Goal: Task Accomplishment & Management: Use online tool/utility

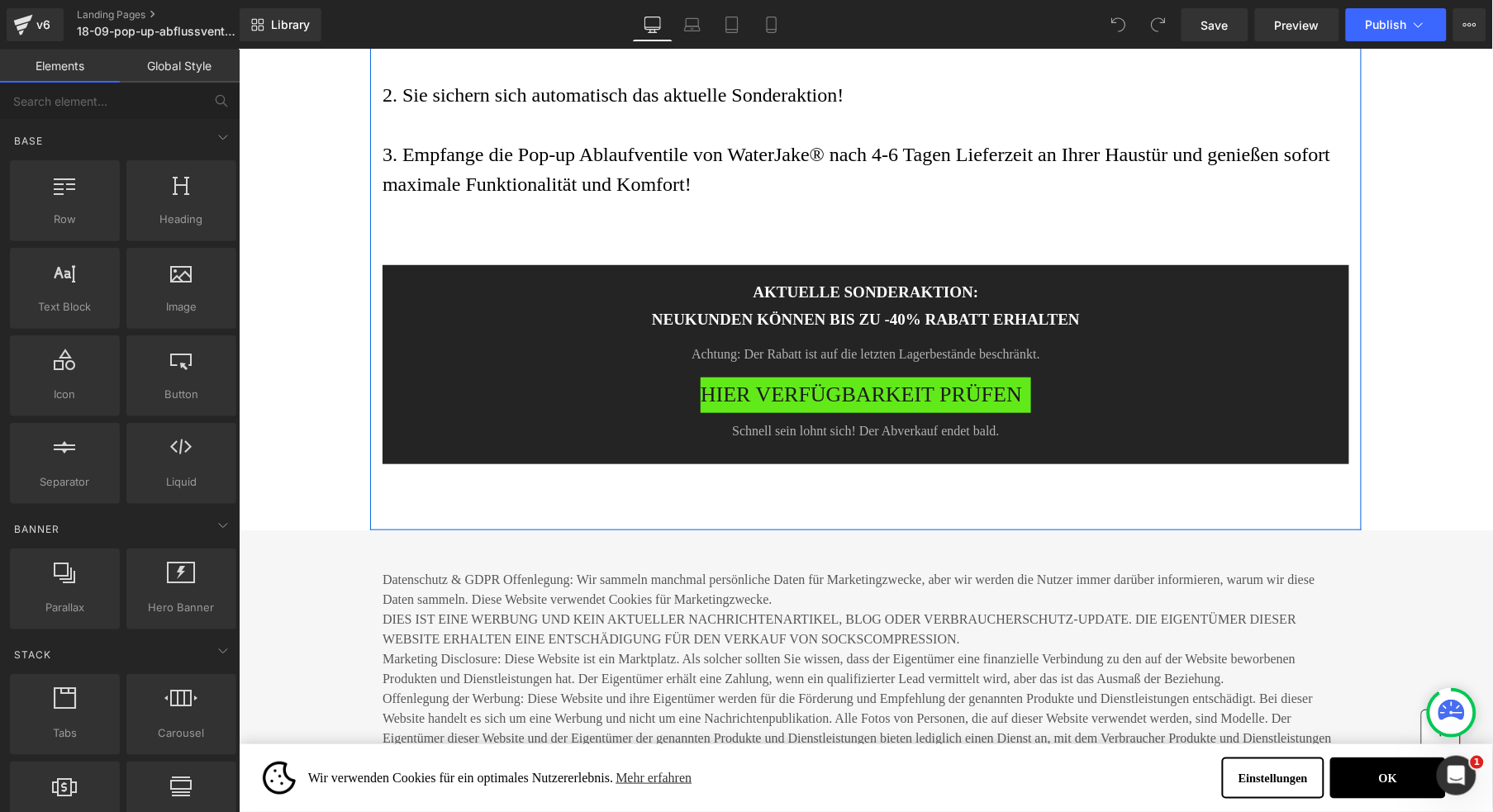
scroll to position [8202, 0]
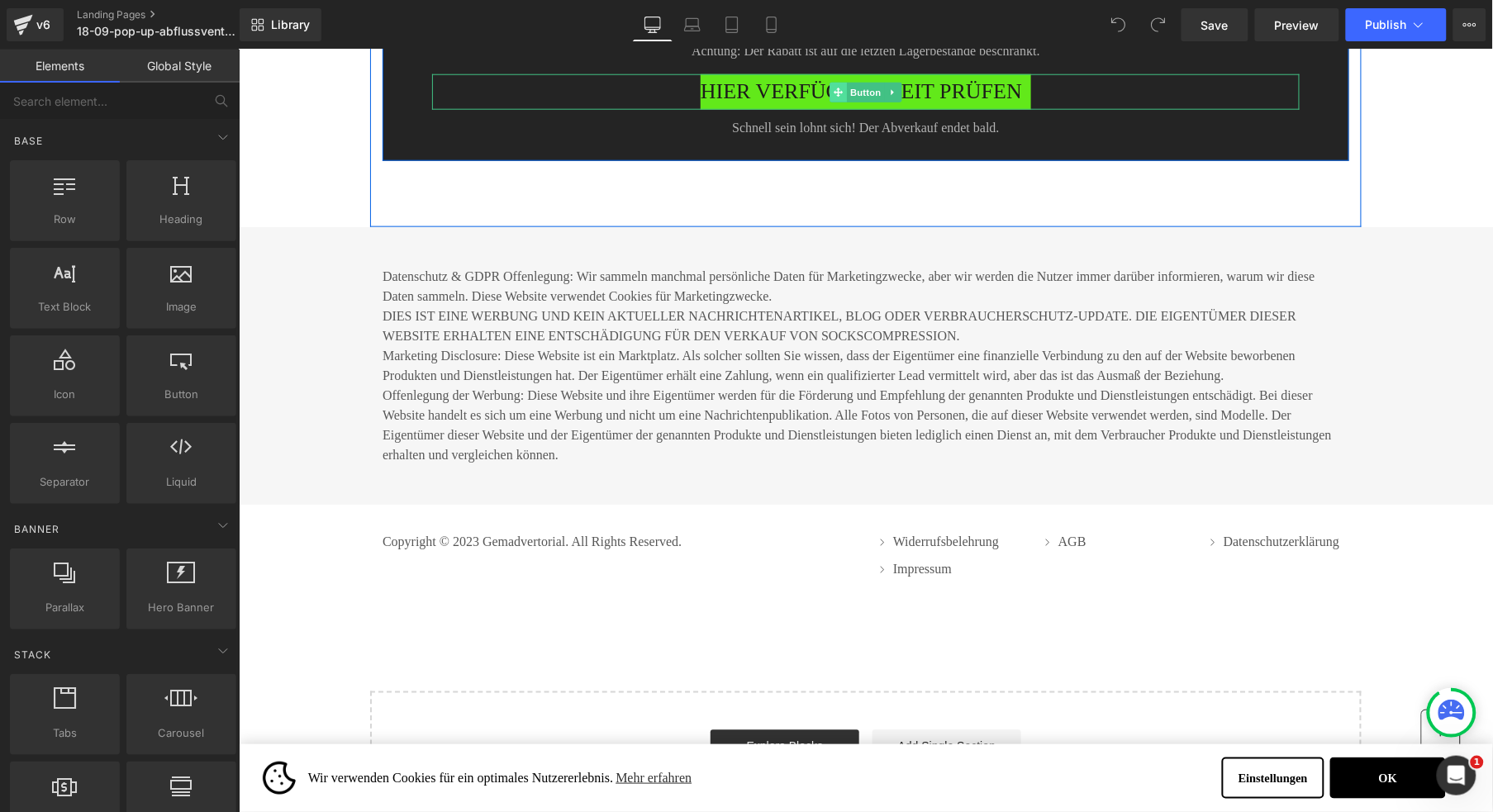
click at [828, 102] on span at bounding box center [836, 92] width 17 height 20
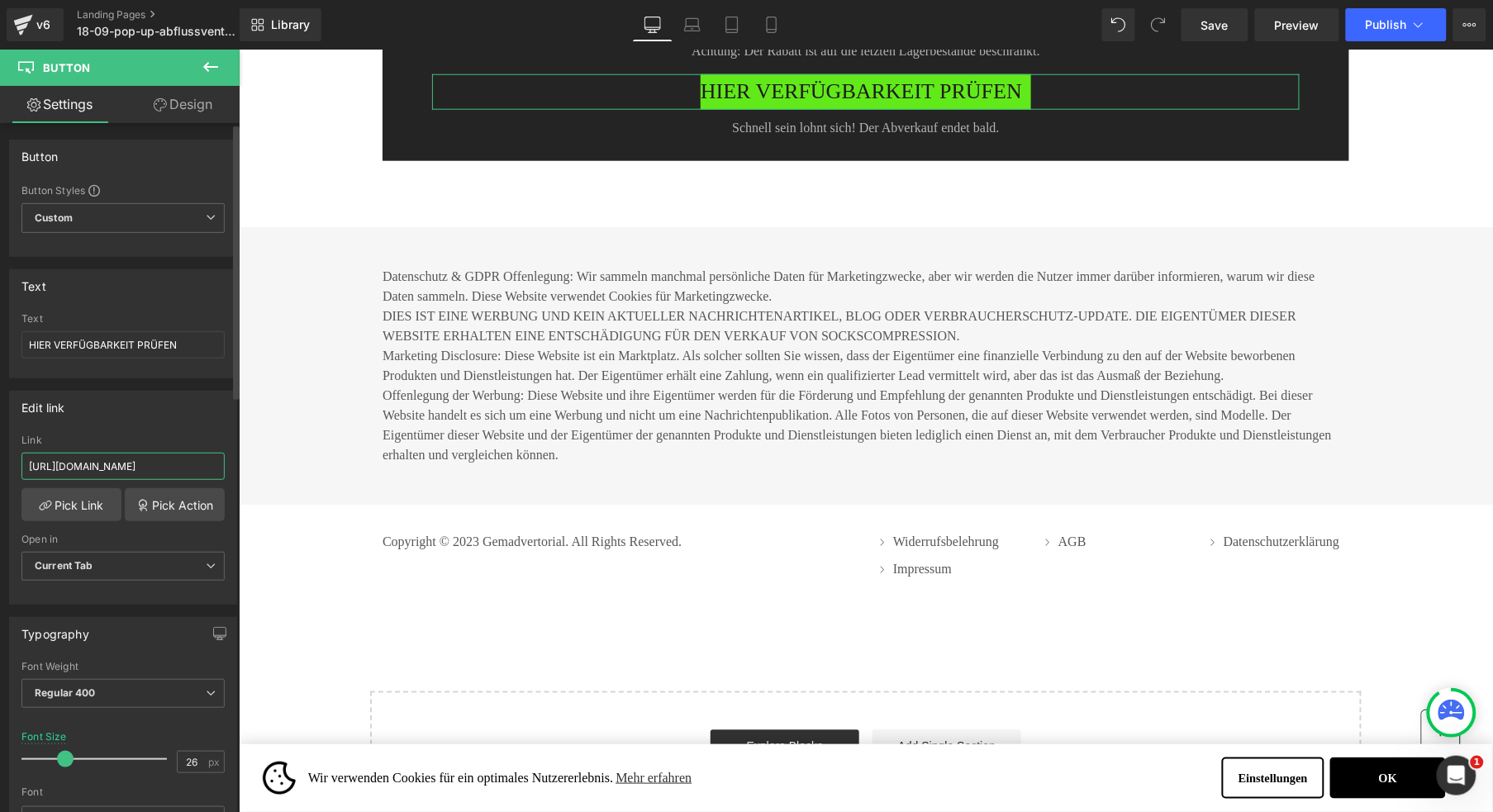
click at [72, 465] on input "[URL][DOMAIN_NAME]" at bounding box center [123, 466] width 203 height 28
paste input "pop-up-ablaufventil-waterjake"
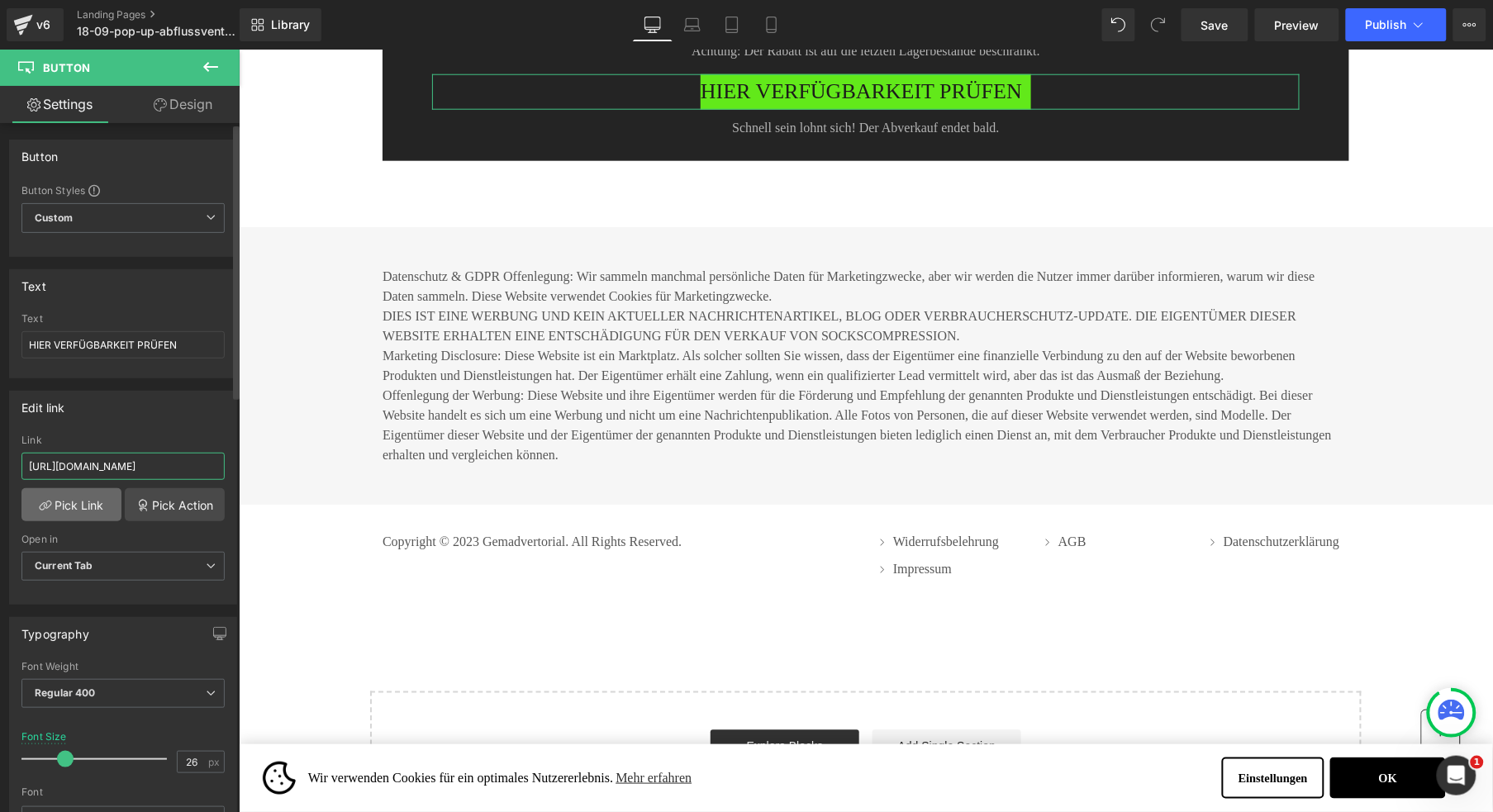
type input "[URL][DOMAIN_NAME]"
click at [67, 499] on link "Pick Link" at bounding box center [71, 504] width 100 height 33
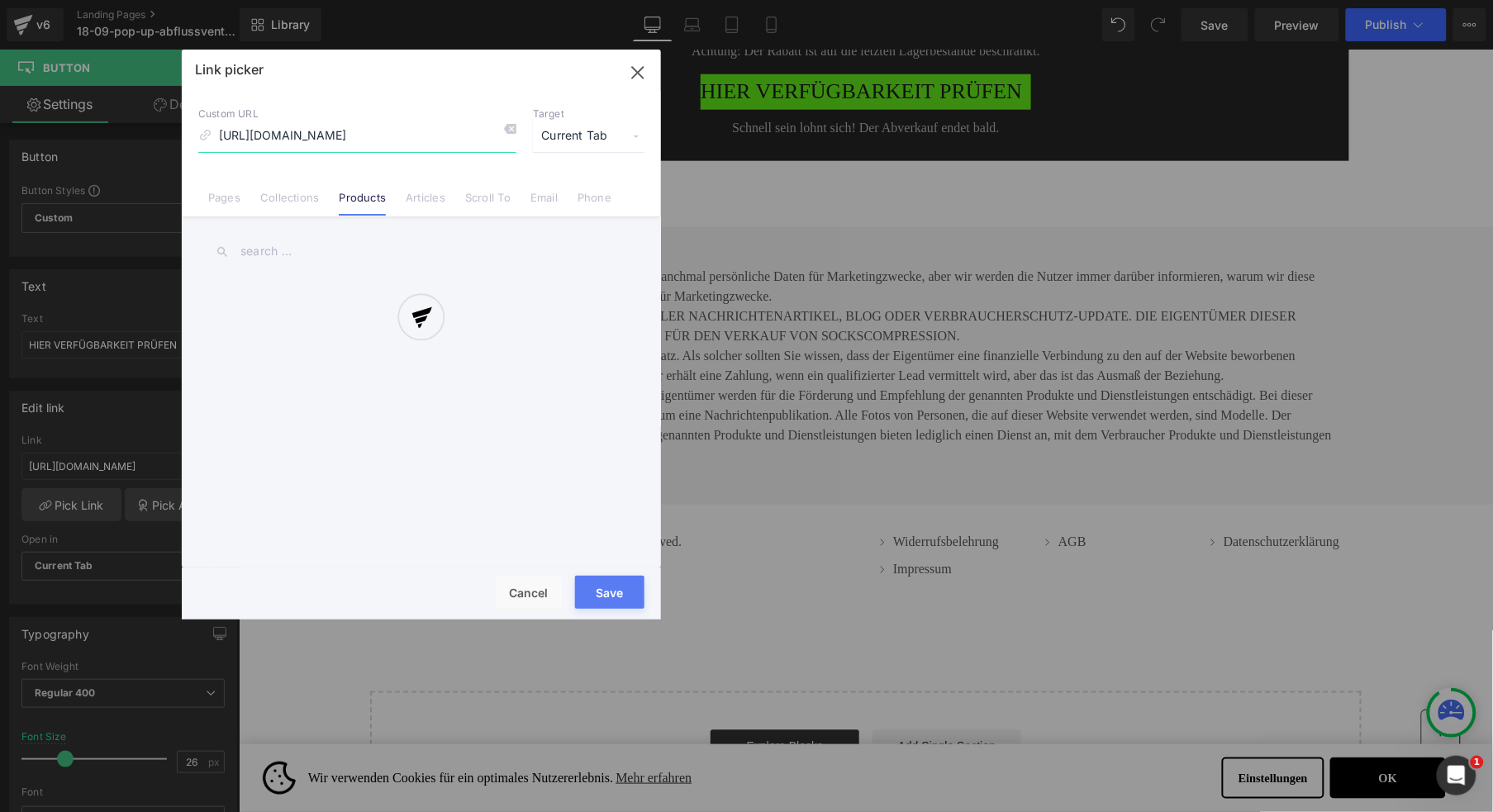
scroll to position [0, 76]
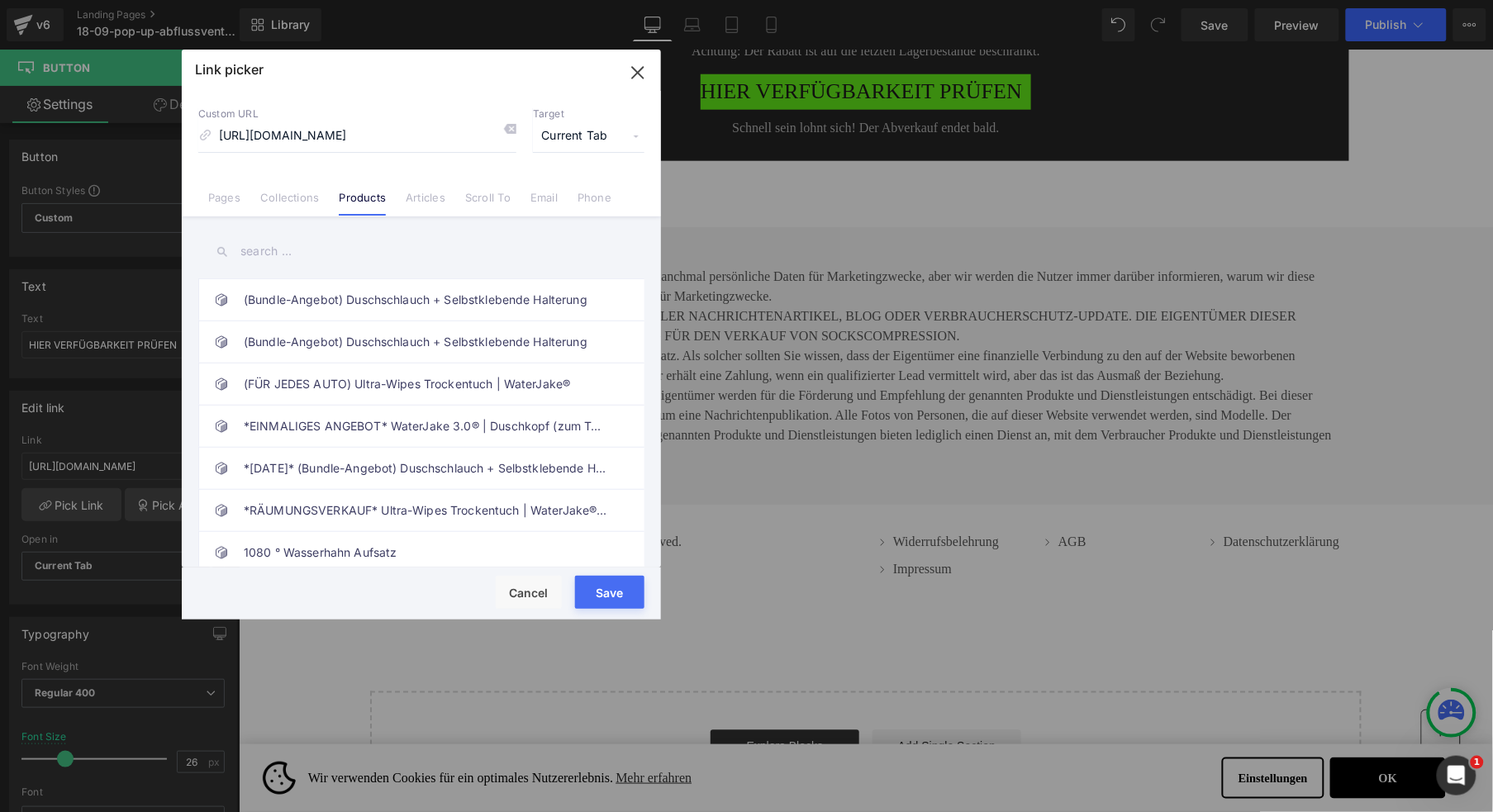
click at [607, 596] on button "Save" at bounding box center [610, 592] width 69 height 33
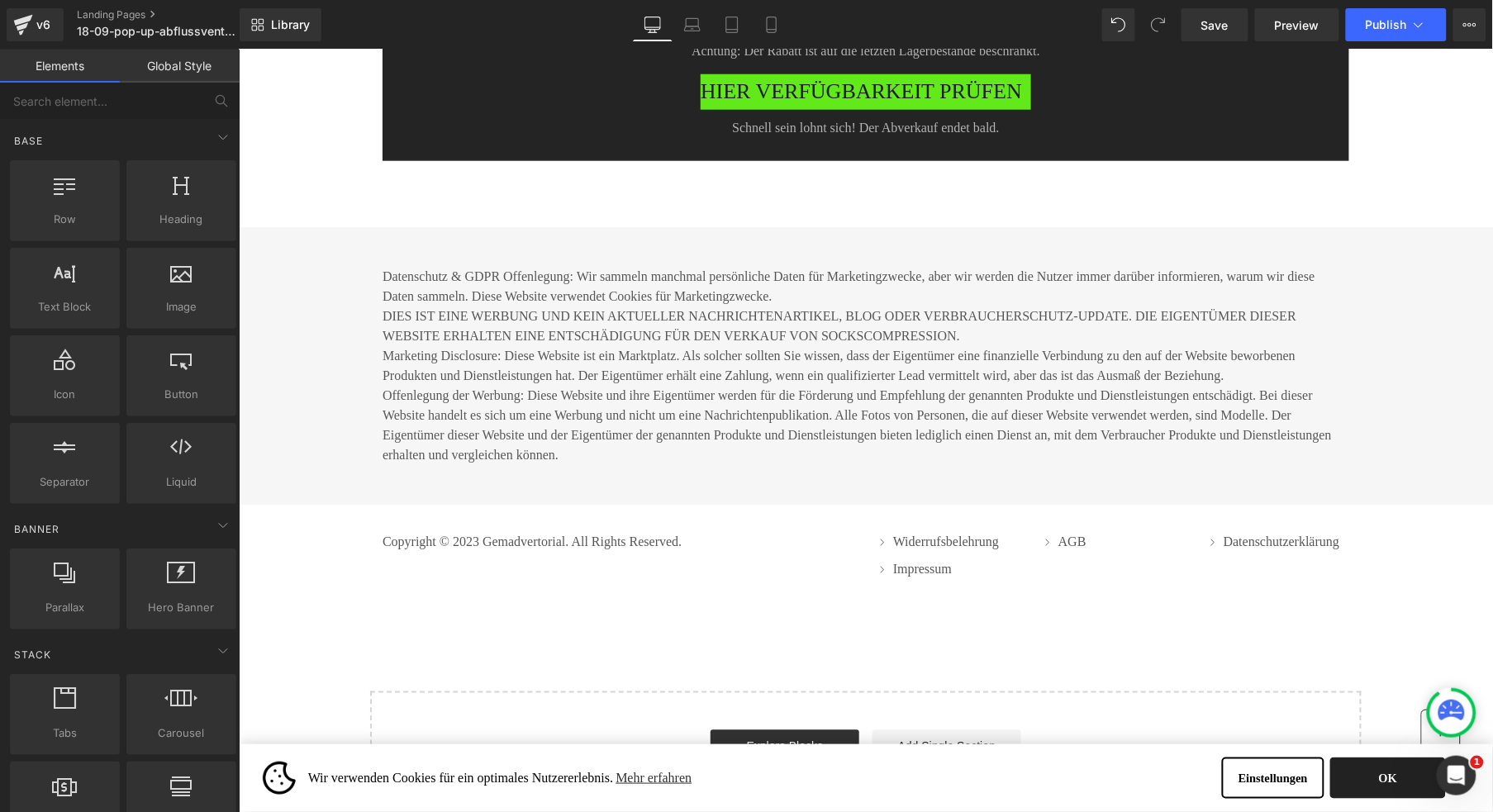
click at [1383, 784] on button "OK" at bounding box center [1388, 777] width 116 height 41
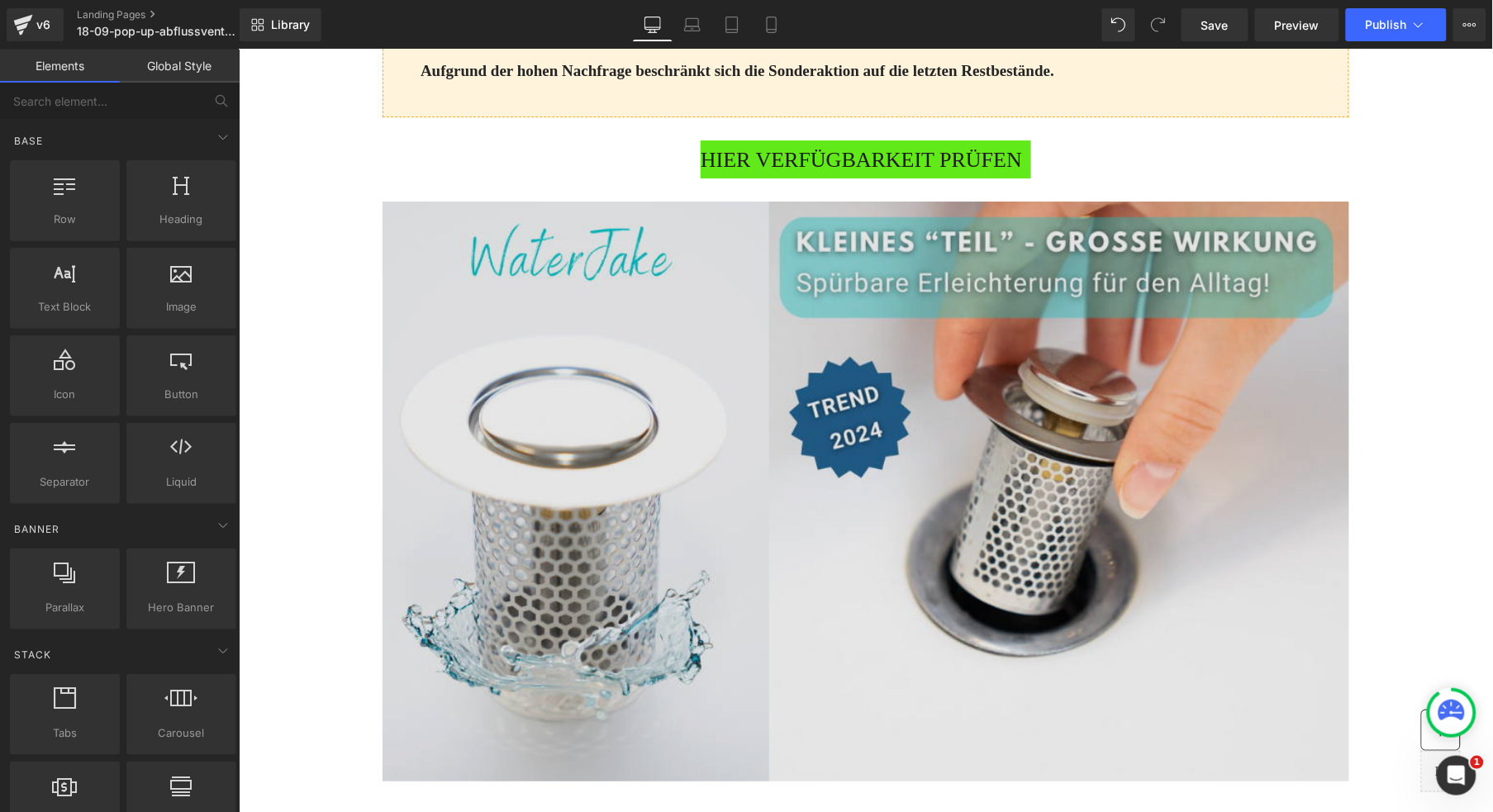
scroll to position [3285, 0]
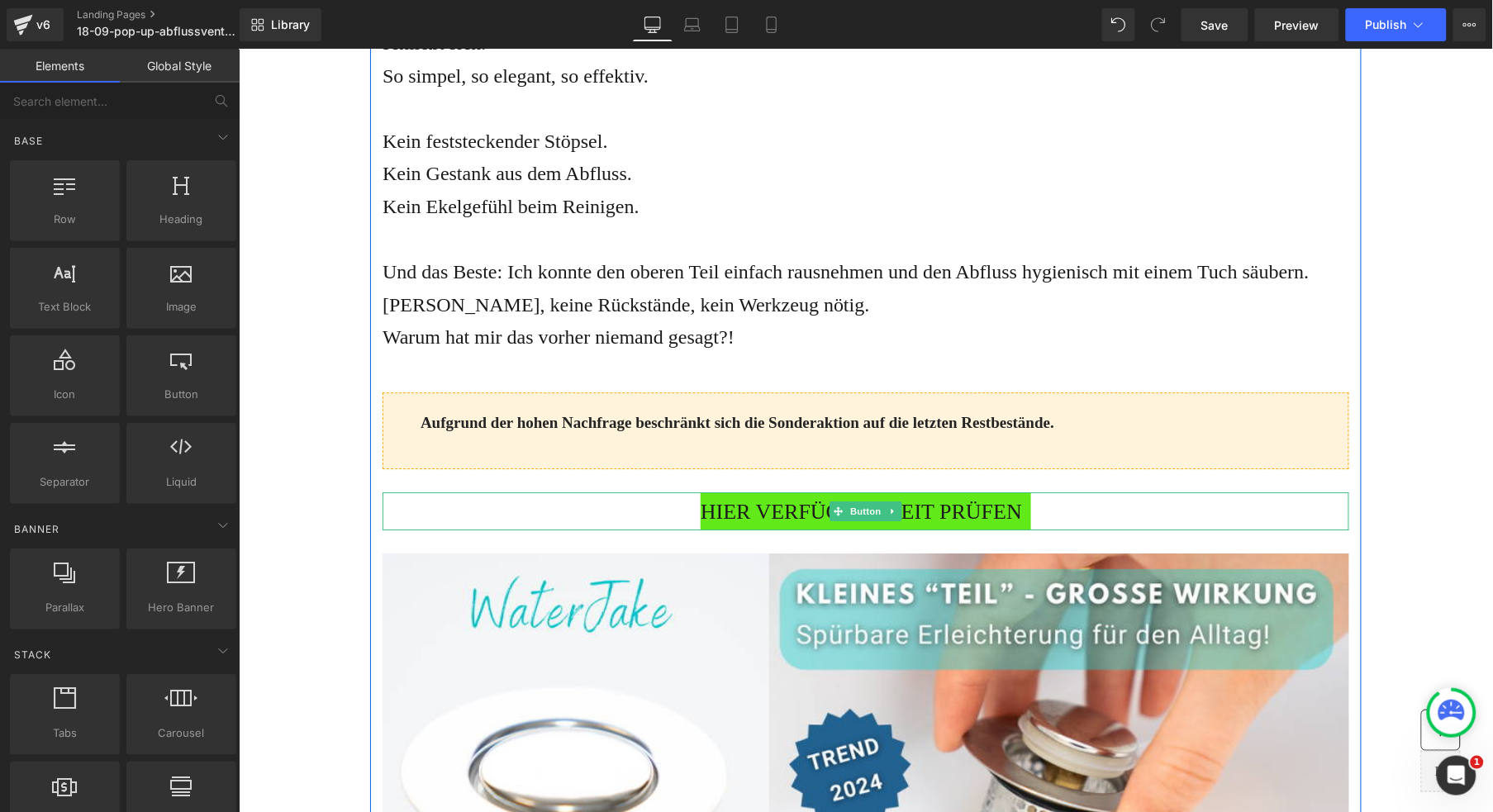
click at [779, 530] on span "HIER VERFÜGBARKEIT PRÜFEN" at bounding box center [861, 512] width 322 height 36
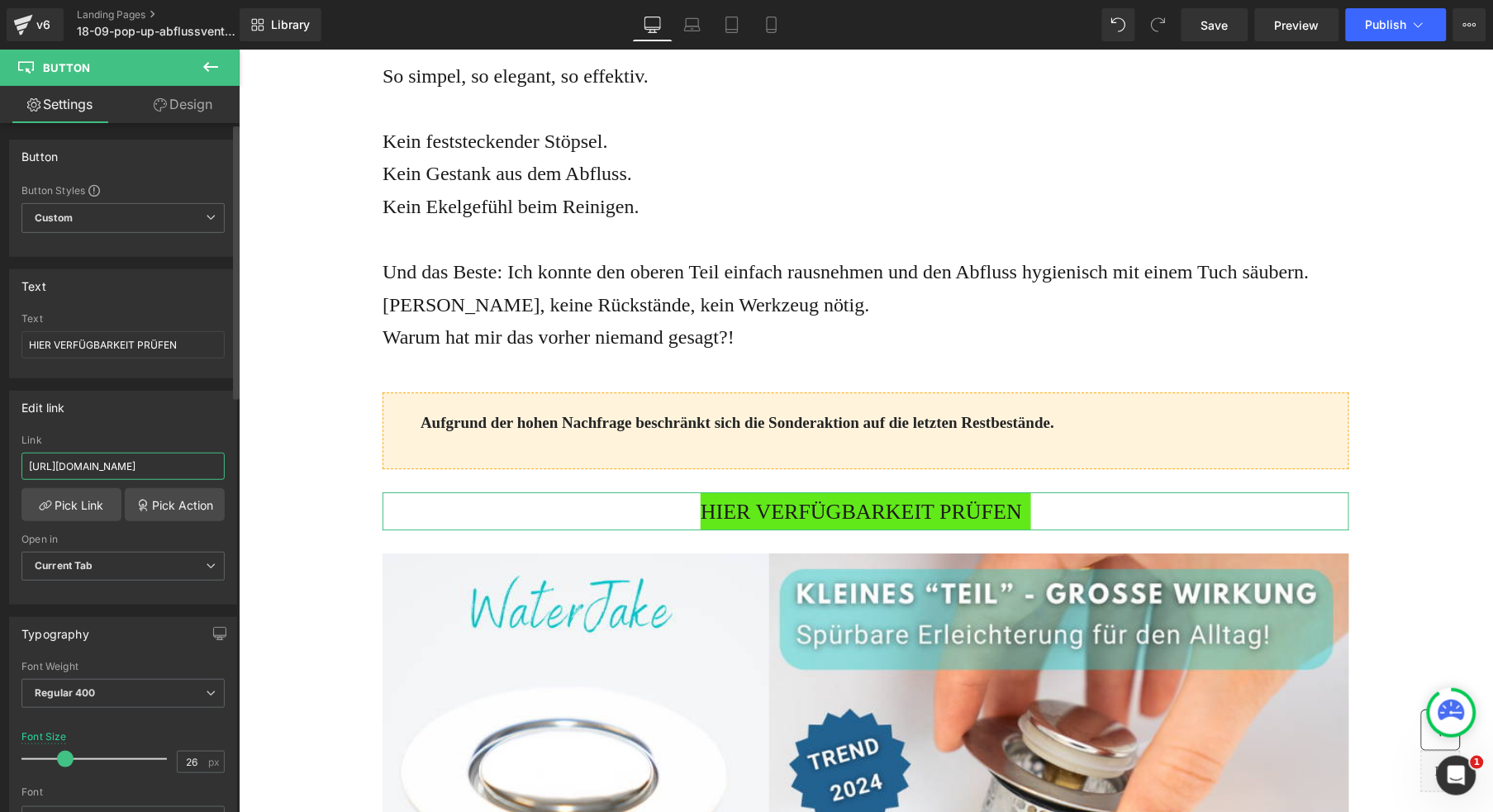
click at [110, 464] on input "[URL][DOMAIN_NAME]" at bounding box center [123, 466] width 203 height 28
type input "[URL][DOMAIN_NAME]"
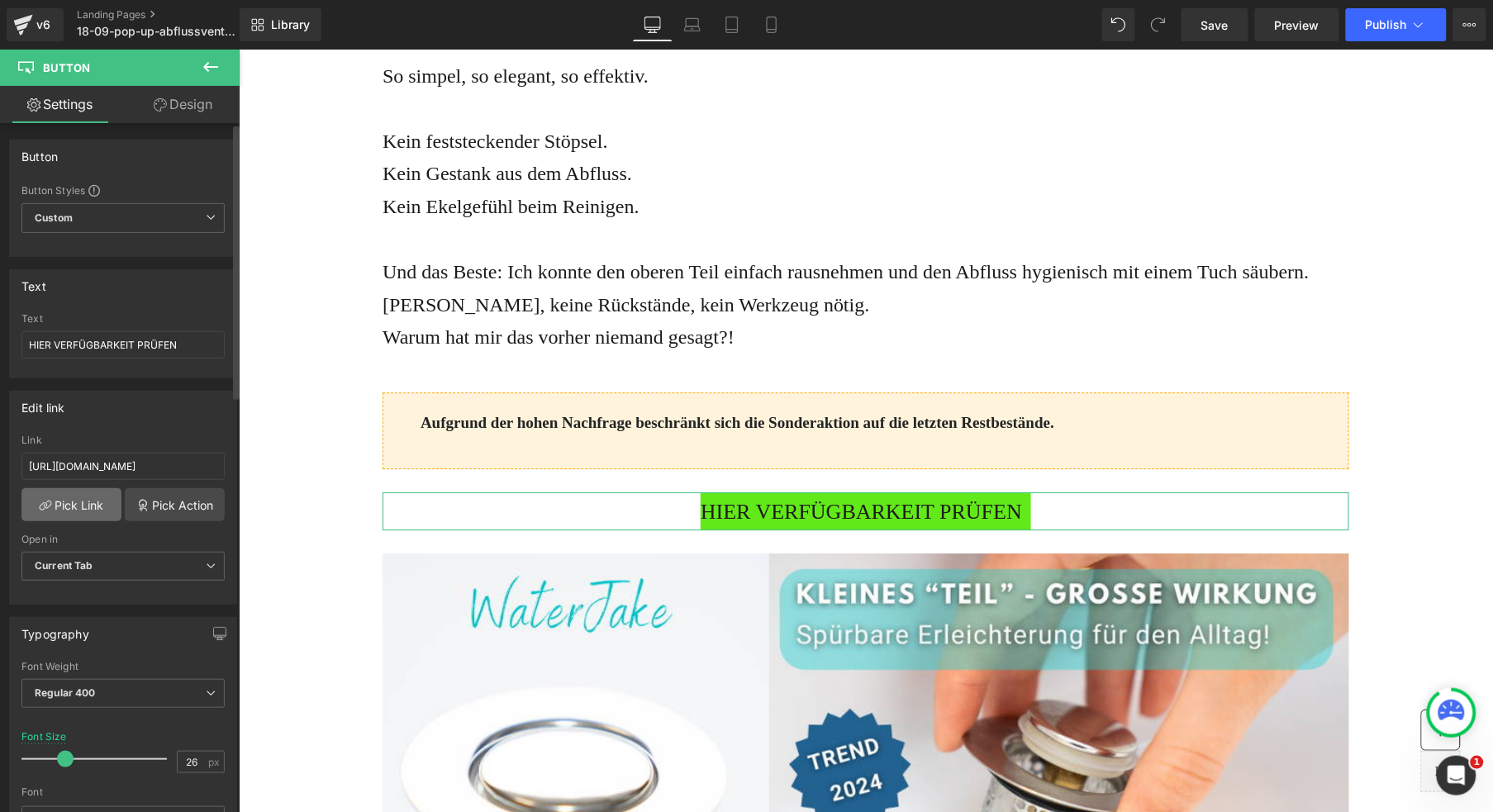
click at [57, 501] on link "Pick Link" at bounding box center [71, 504] width 100 height 33
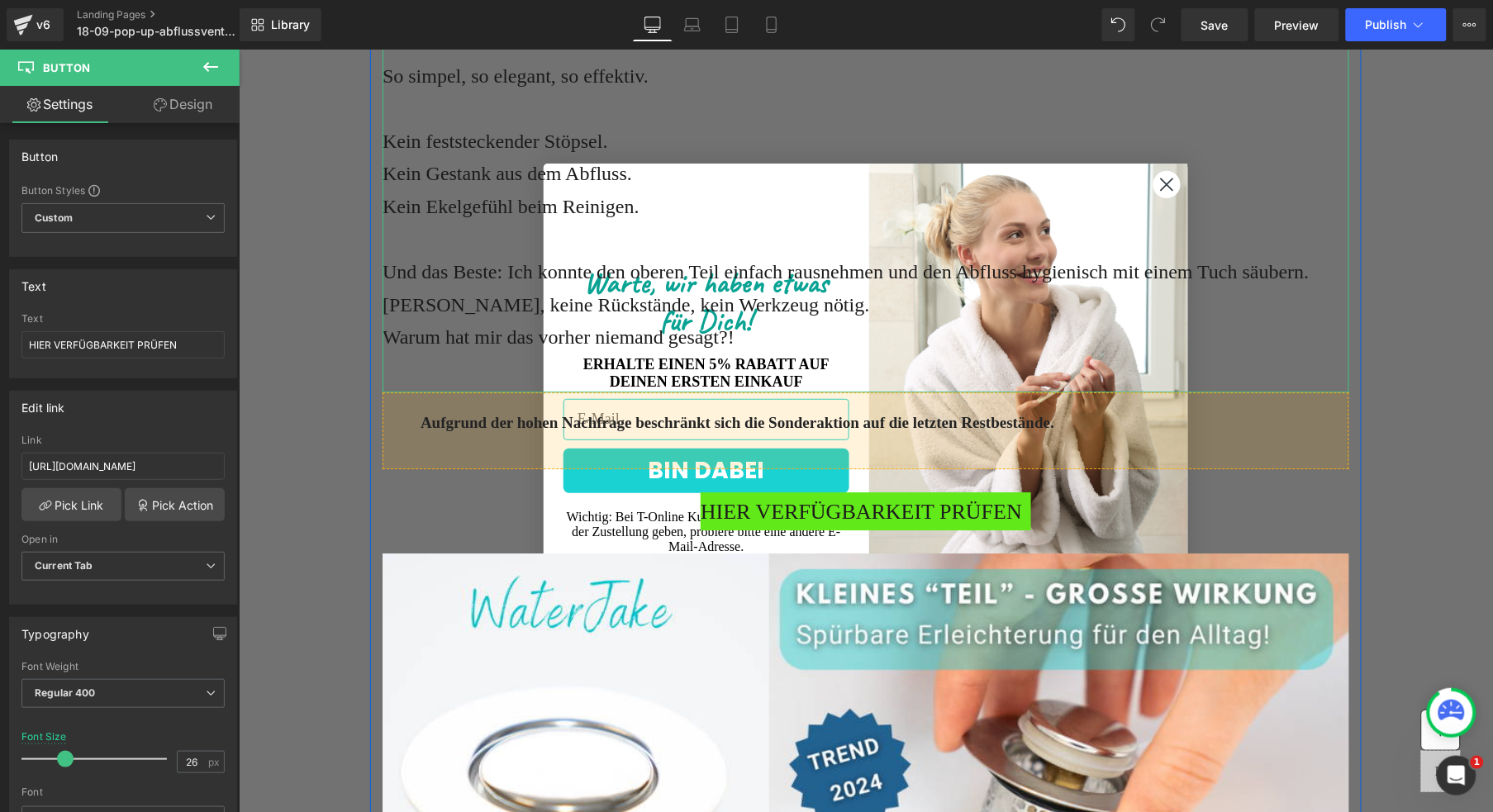
click at [1157, 93] on p "So simpel, so elegant, so effektiv." at bounding box center [865, 76] width 967 height 33
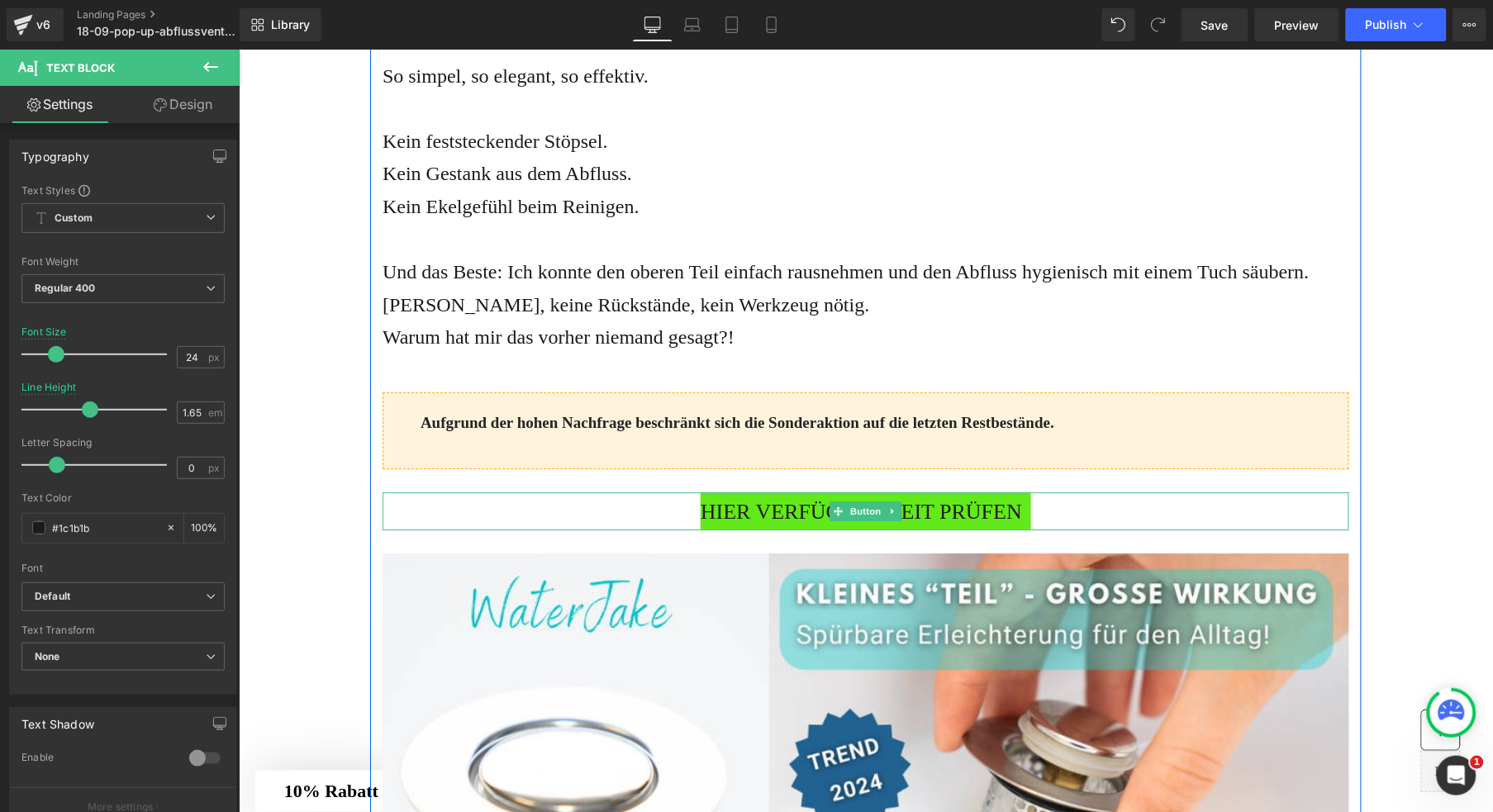
click at [771, 530] on span "HIER VERFÜGBARKEIT PRÜFEN" at bounding box center [861, 512] width 322 height 36
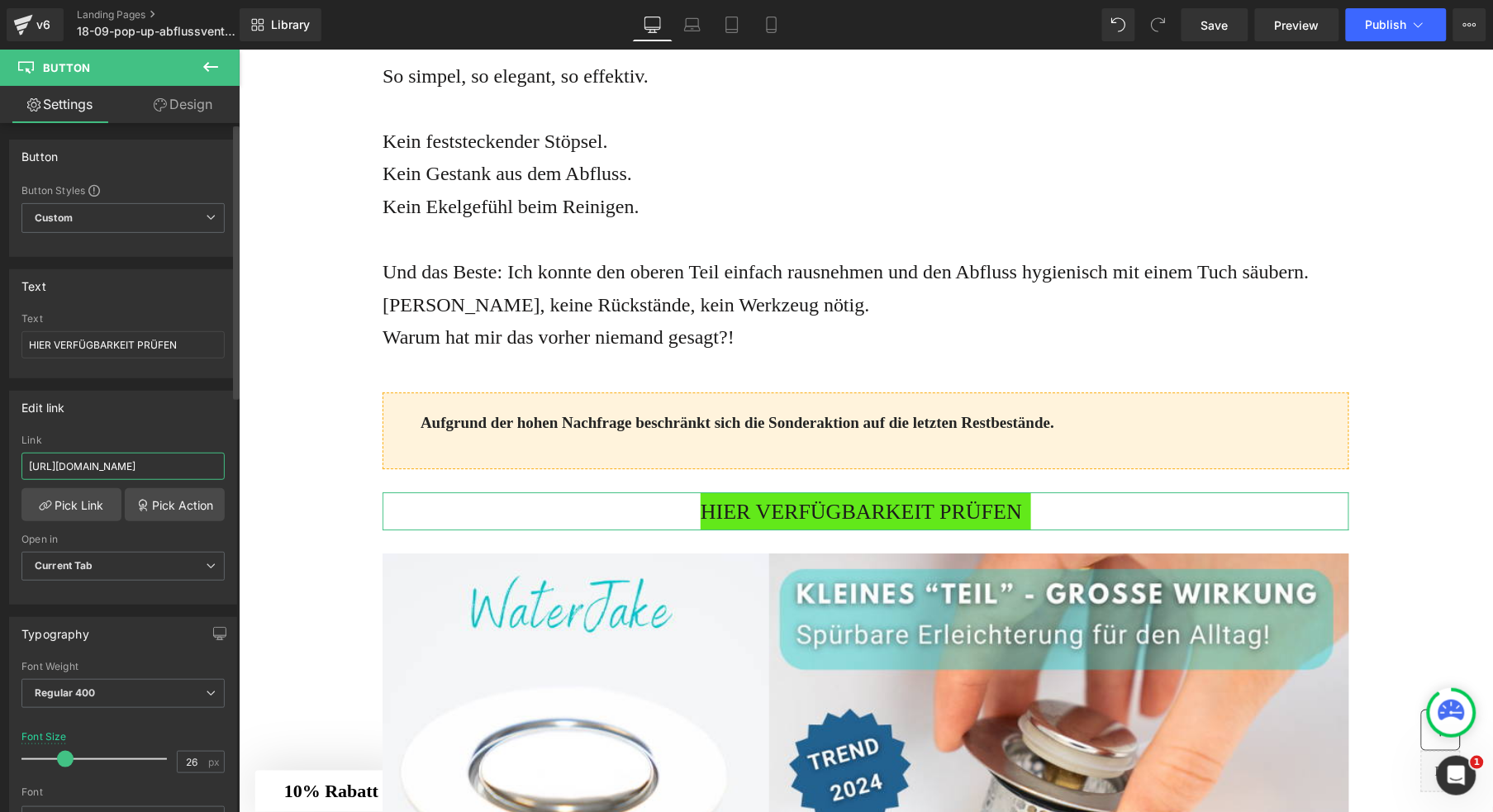
click at [118, 464] on input "[URL][DOMAIN_NAME]" at bounding box center [123, 466] width 203 height 28
click at [118, 463] on input "[URL][DOMAIN_NAME]" at bounding box center [123, 466] width 203 height 28
click at [70, 504] on link "Pick Link" at bounding box center [71, 504] width 100 height 33
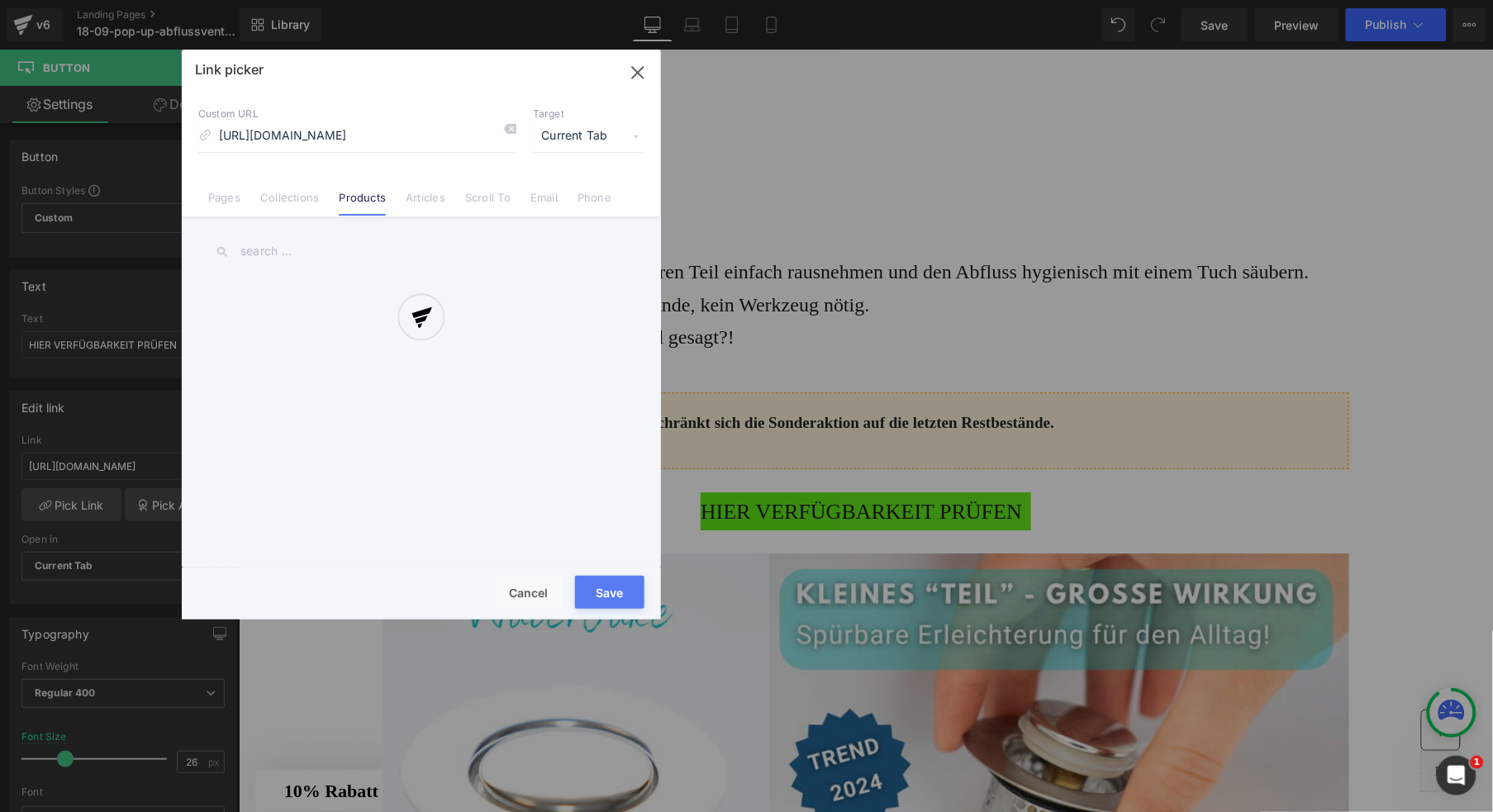
scroll to position [0, 76]
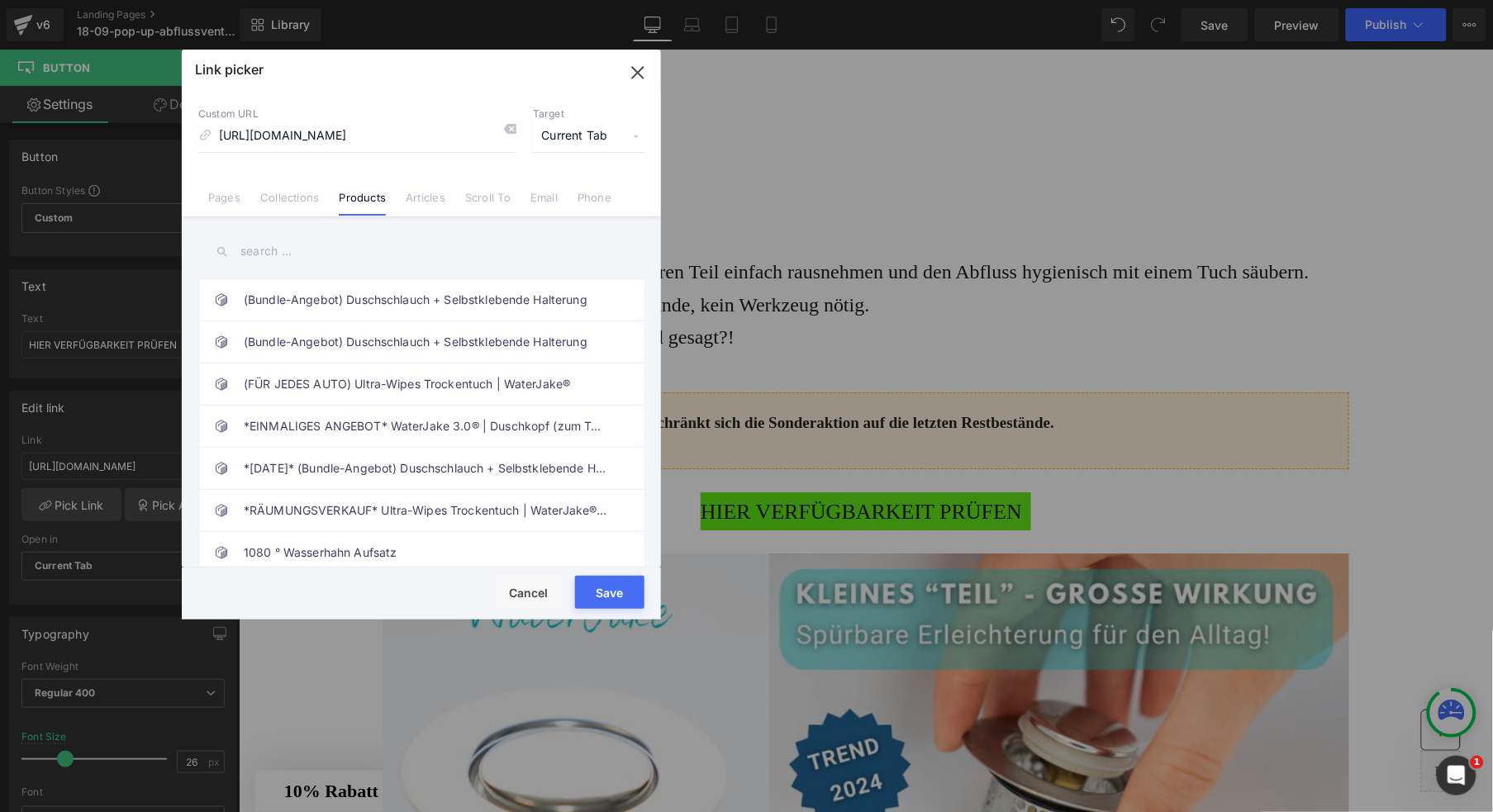
click at [616, 594] on button "Save" at bounding box center [610, 592] width 69 height 33
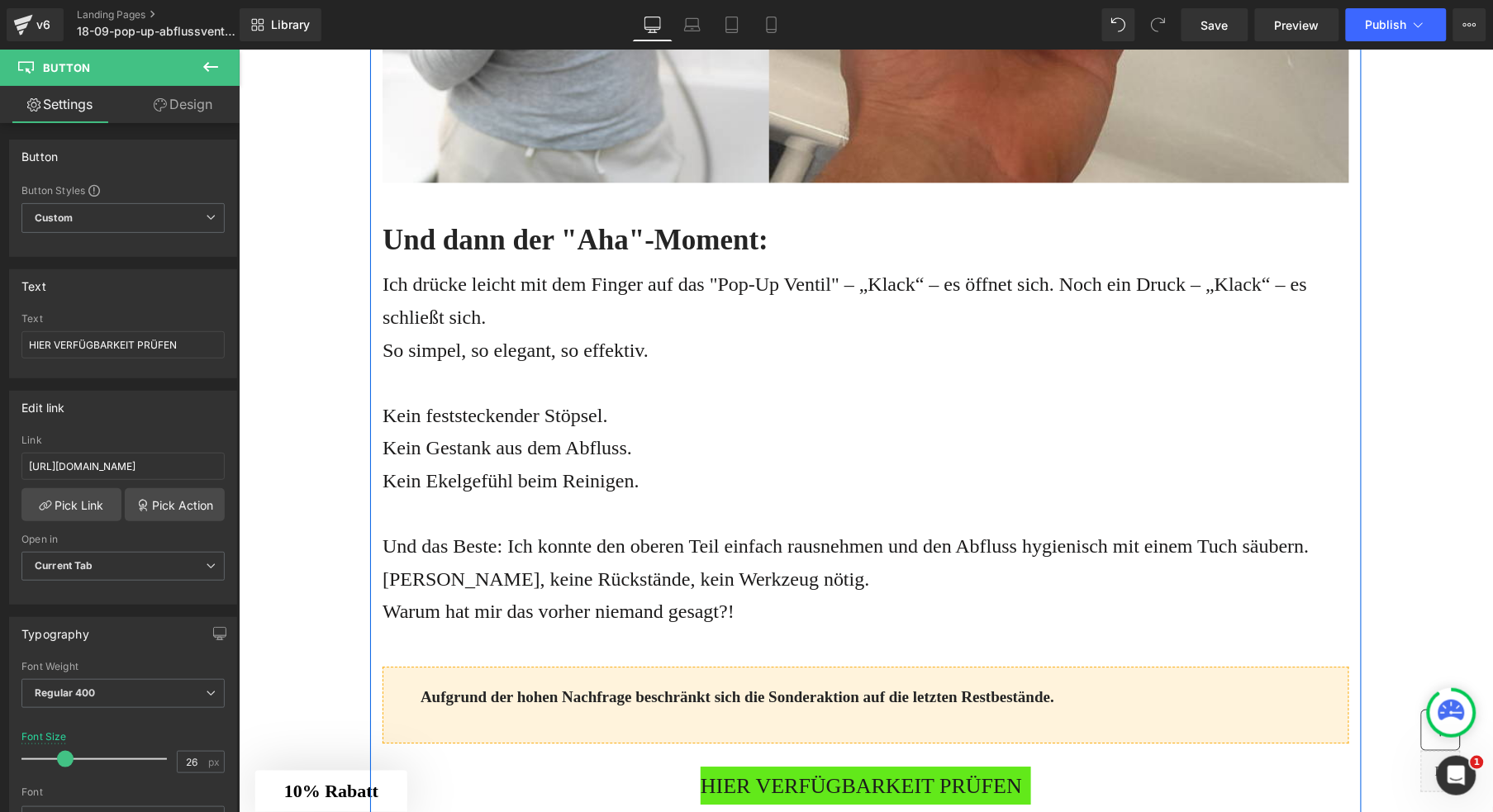
scroll to position [3504, 0]
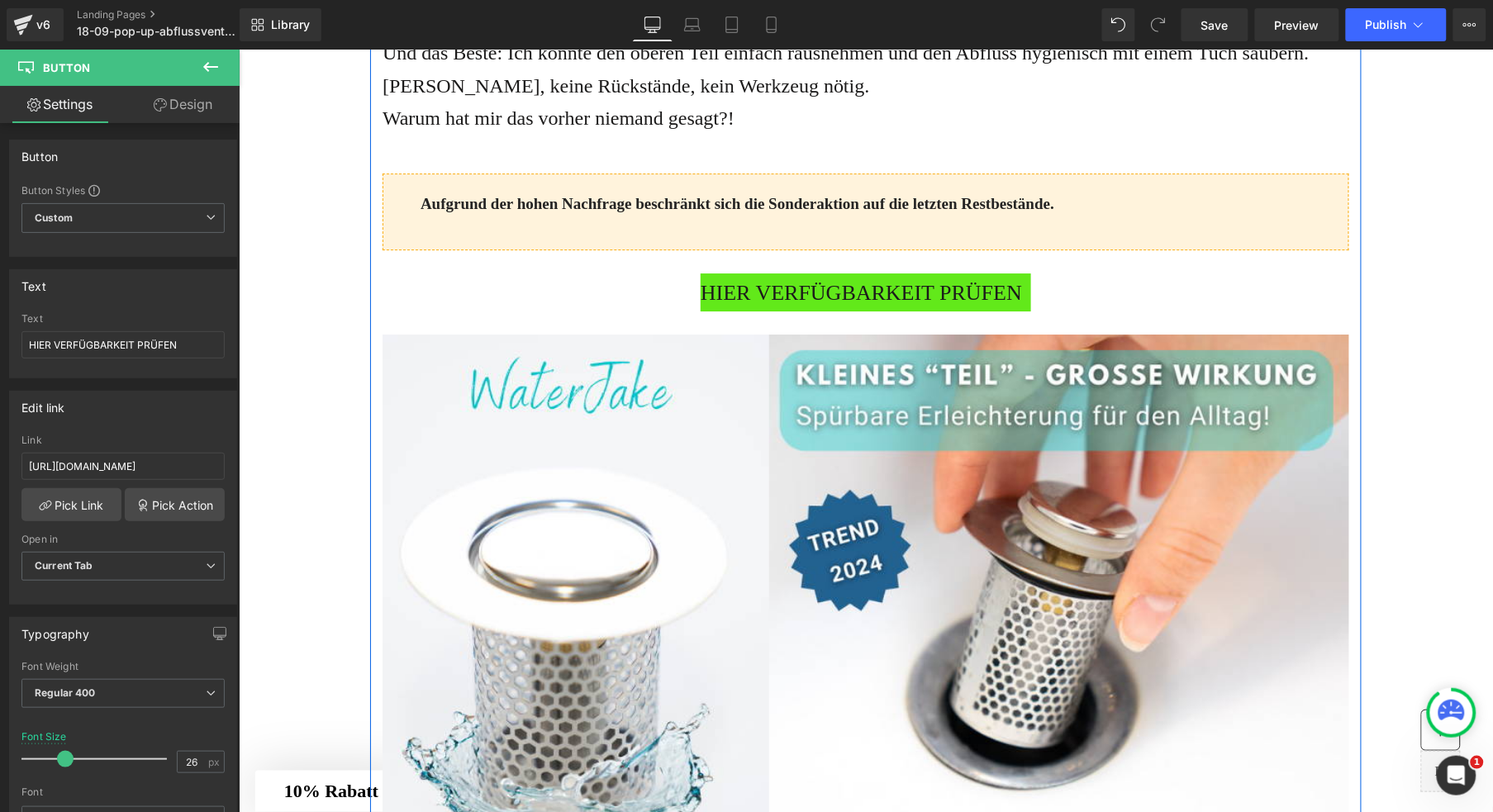
click at [497, 249] on div "Aufgrund der hohen Nachfrage beschränkt sich die Sonderaktion auf die letzten R…" at bounding box center [865, 211] width 967 height 77
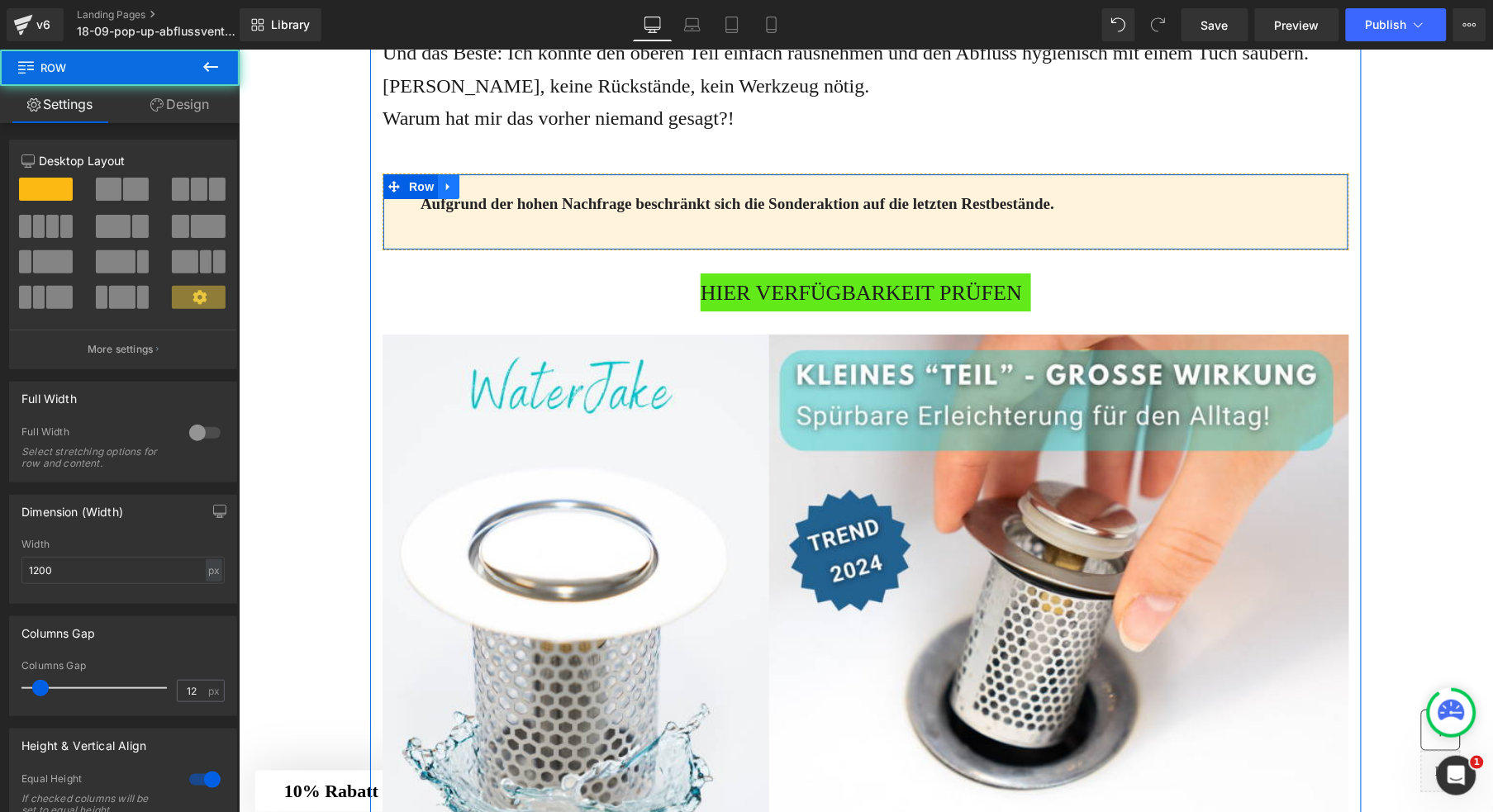
click at [442, 199] on link at bounding box center [448, 186] width 21 height 25
click at [463, 191] on icon at bounding box center [469, 185] width 12 height 12
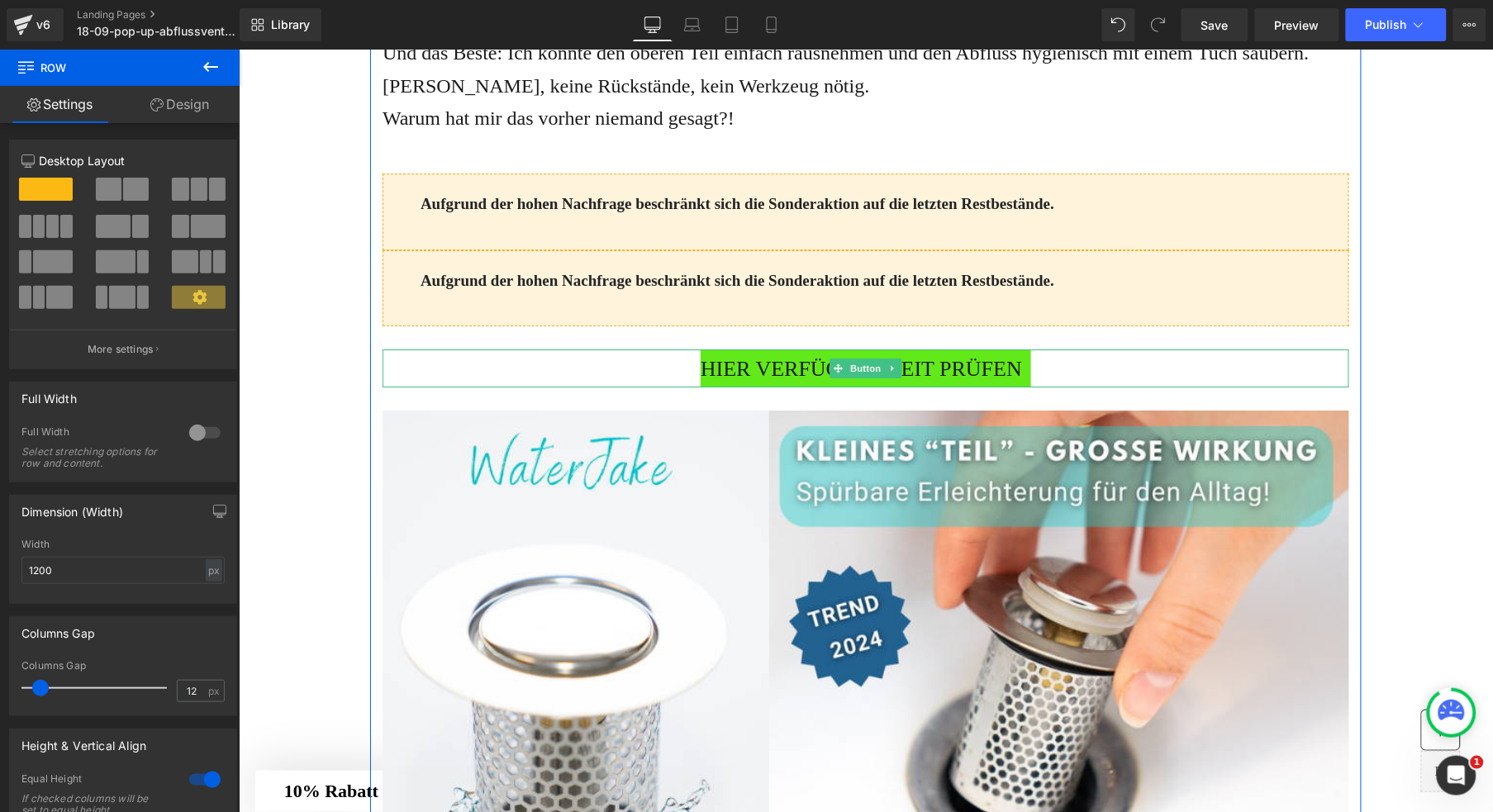
click at [740, 386] on span "HIER VERFÜGBARKEIT PRÜFEN" at bounding box center [861, 369] width 322 height 36
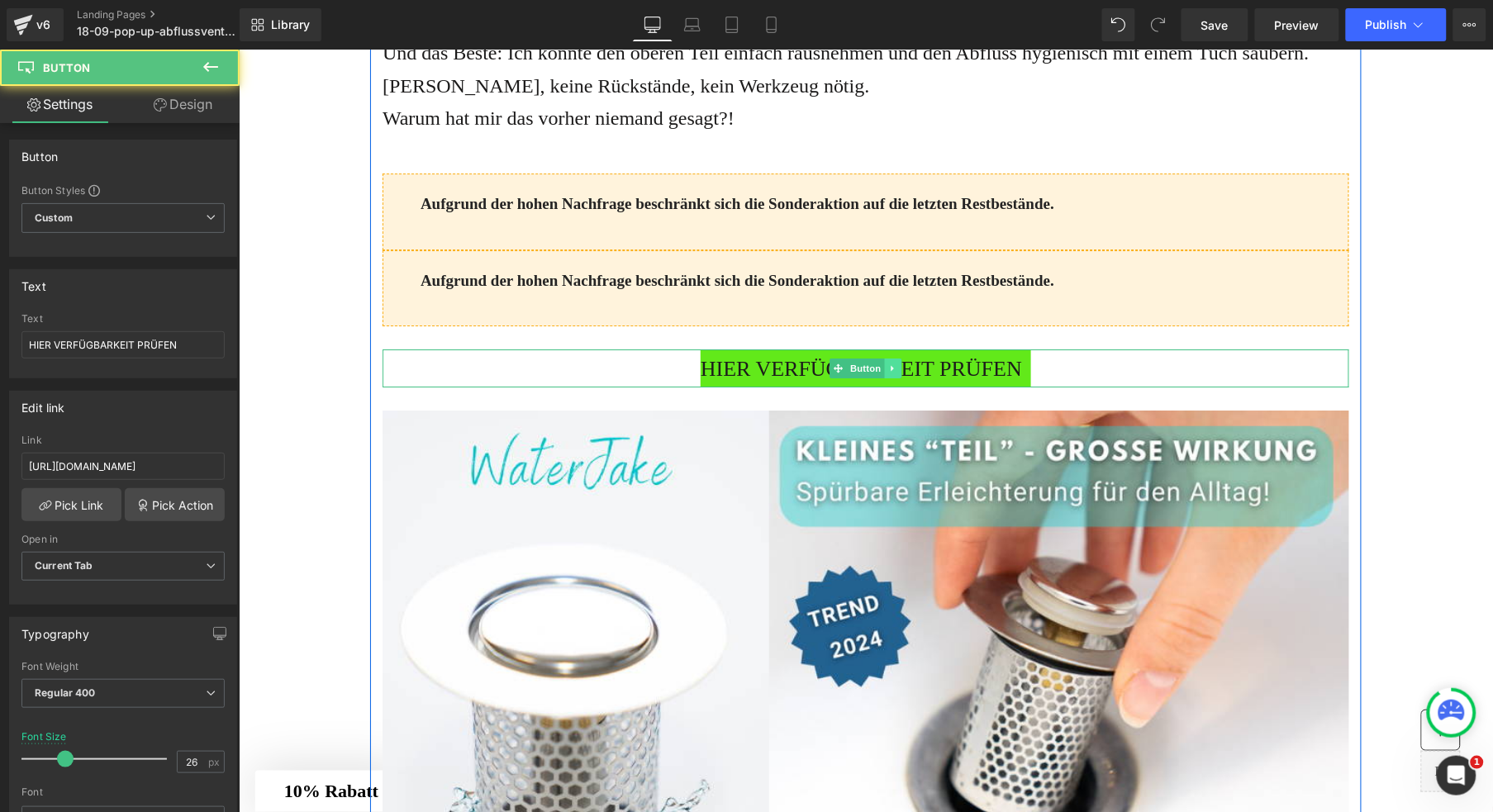
click at [885, 378] on link at bounding box center [893, 368] width 17 height 20
click at [880, 372] on icon at bounding box center [884, 368] width 9 height 9
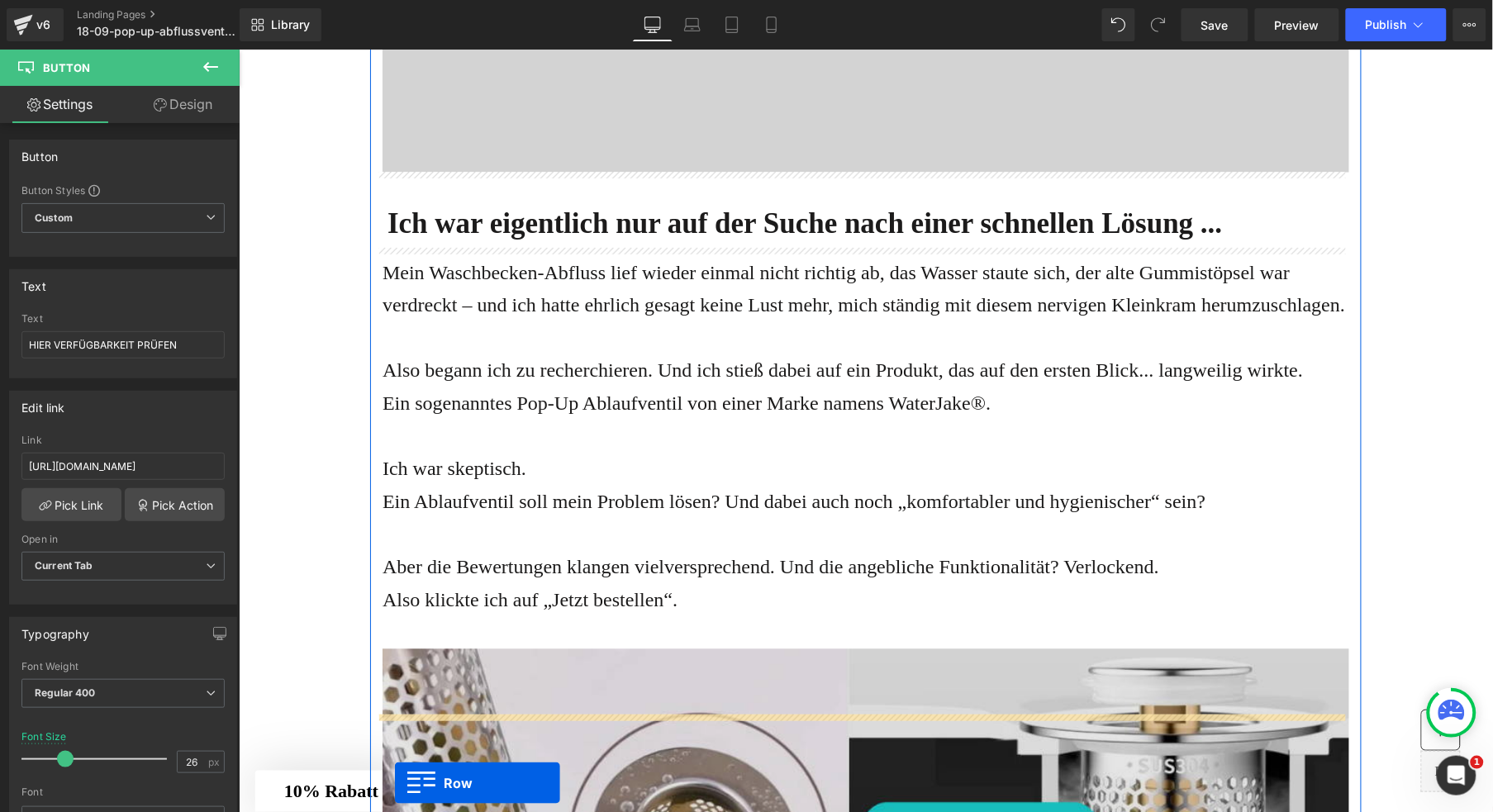
scroll to position [878, 0]
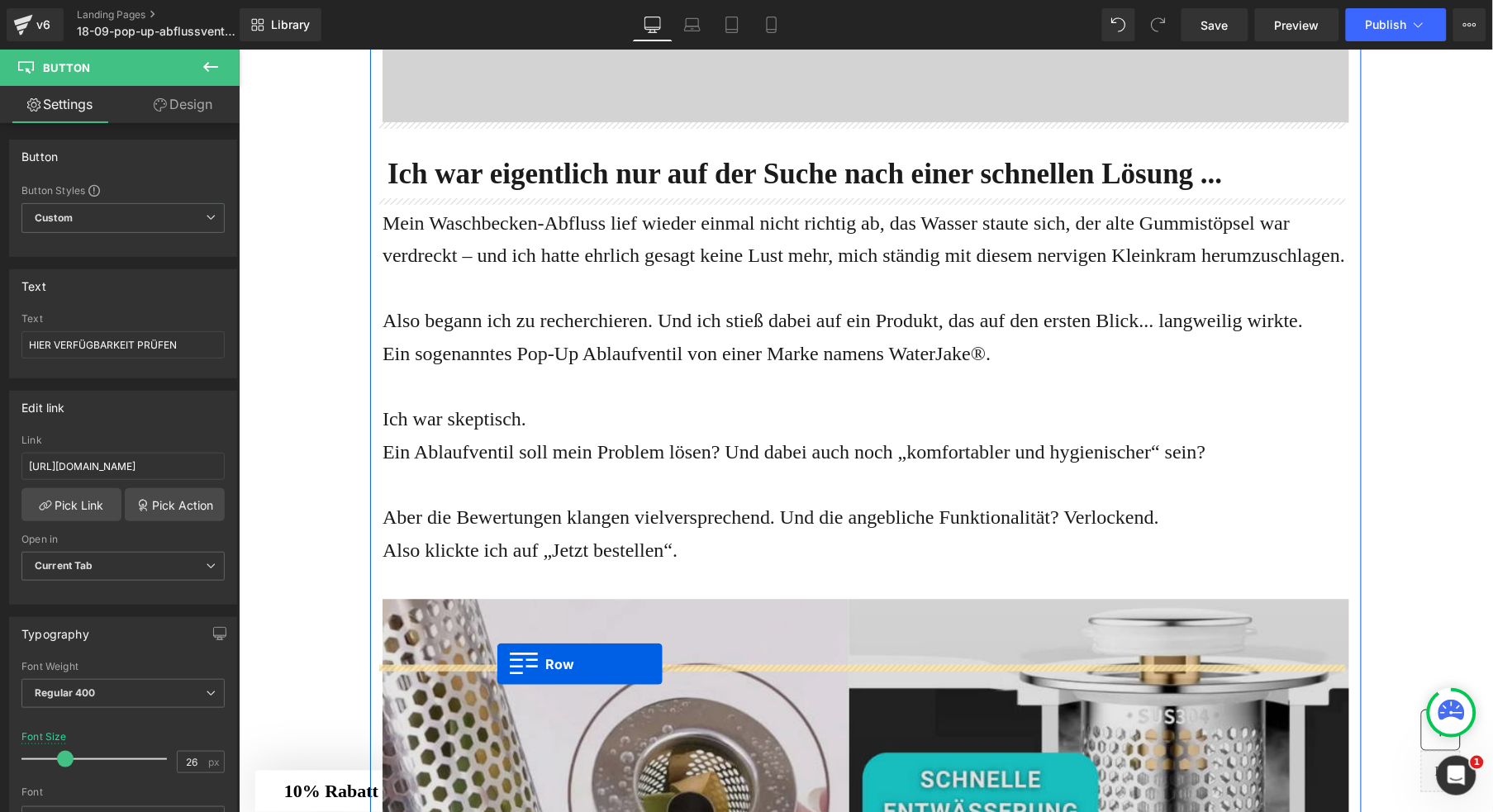
drag, startPoint x: 388, startPoint y: 339, endPoint x: 496, endPoint y: 663, distance: 341.5
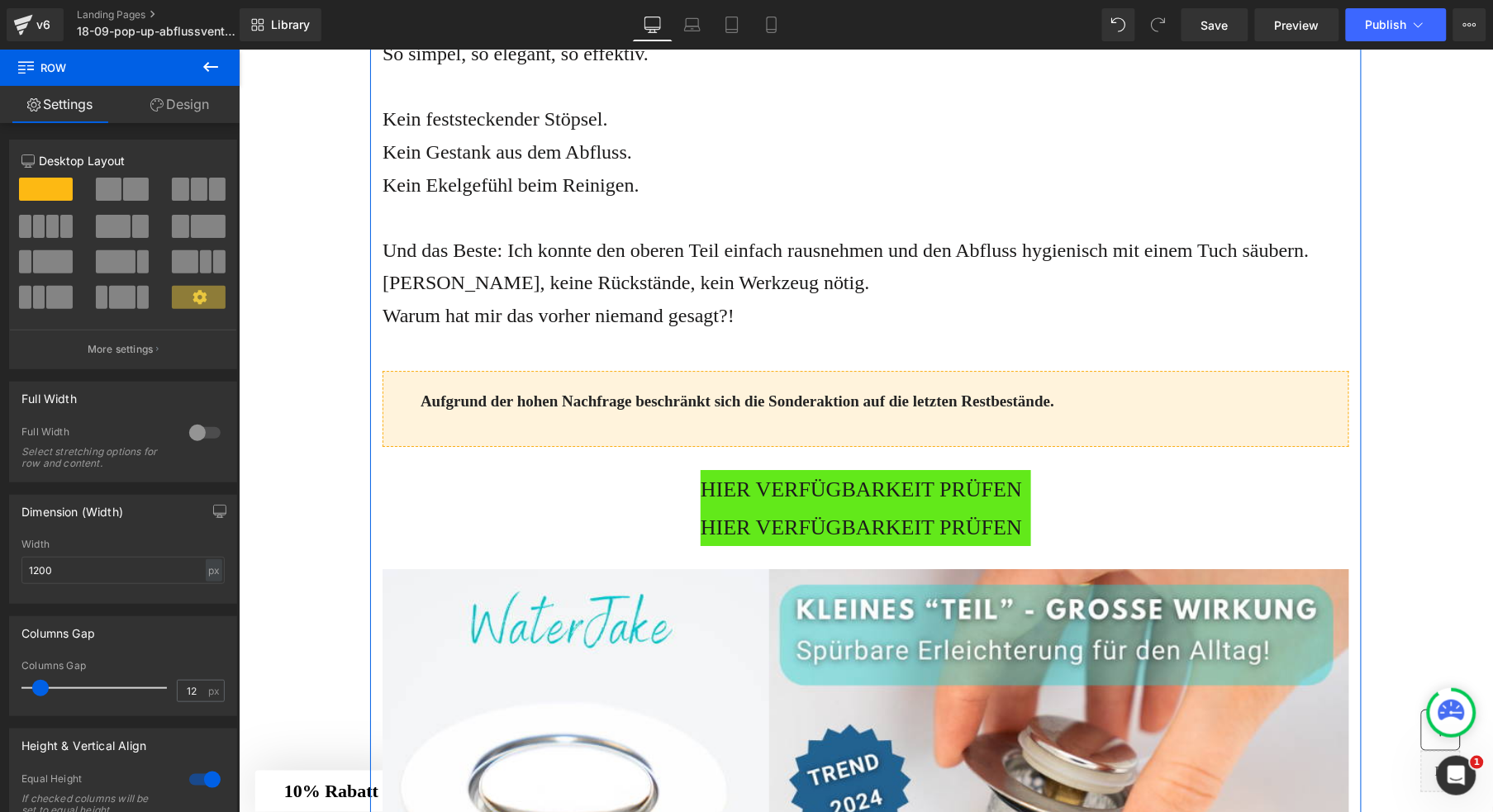
scroll to position [3388, 0]
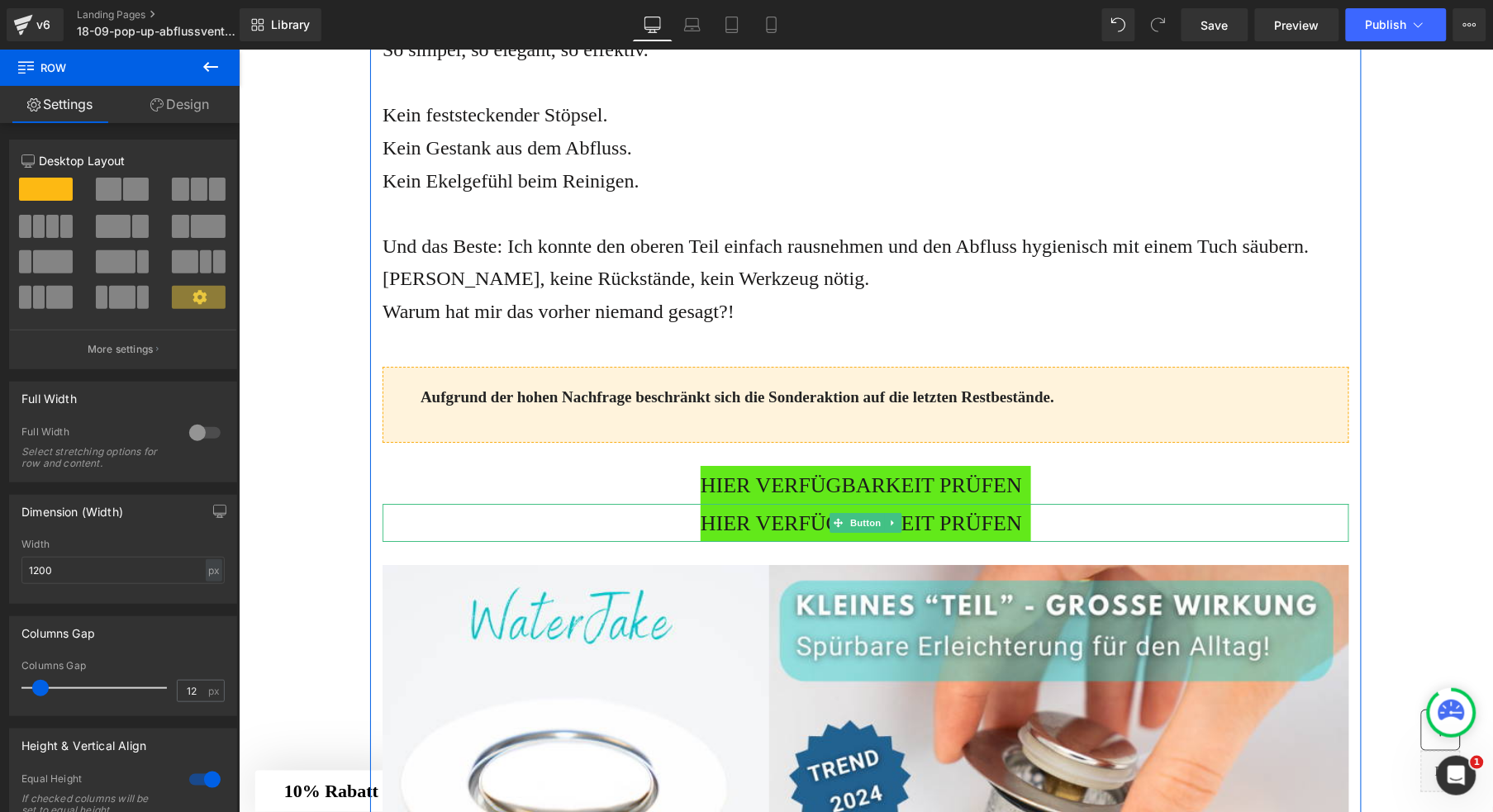
click at [733, 541] on span "HIER VERFÜGBARKEIT PRÜFEN" at bounding box center [861, 524] width 322 height 36
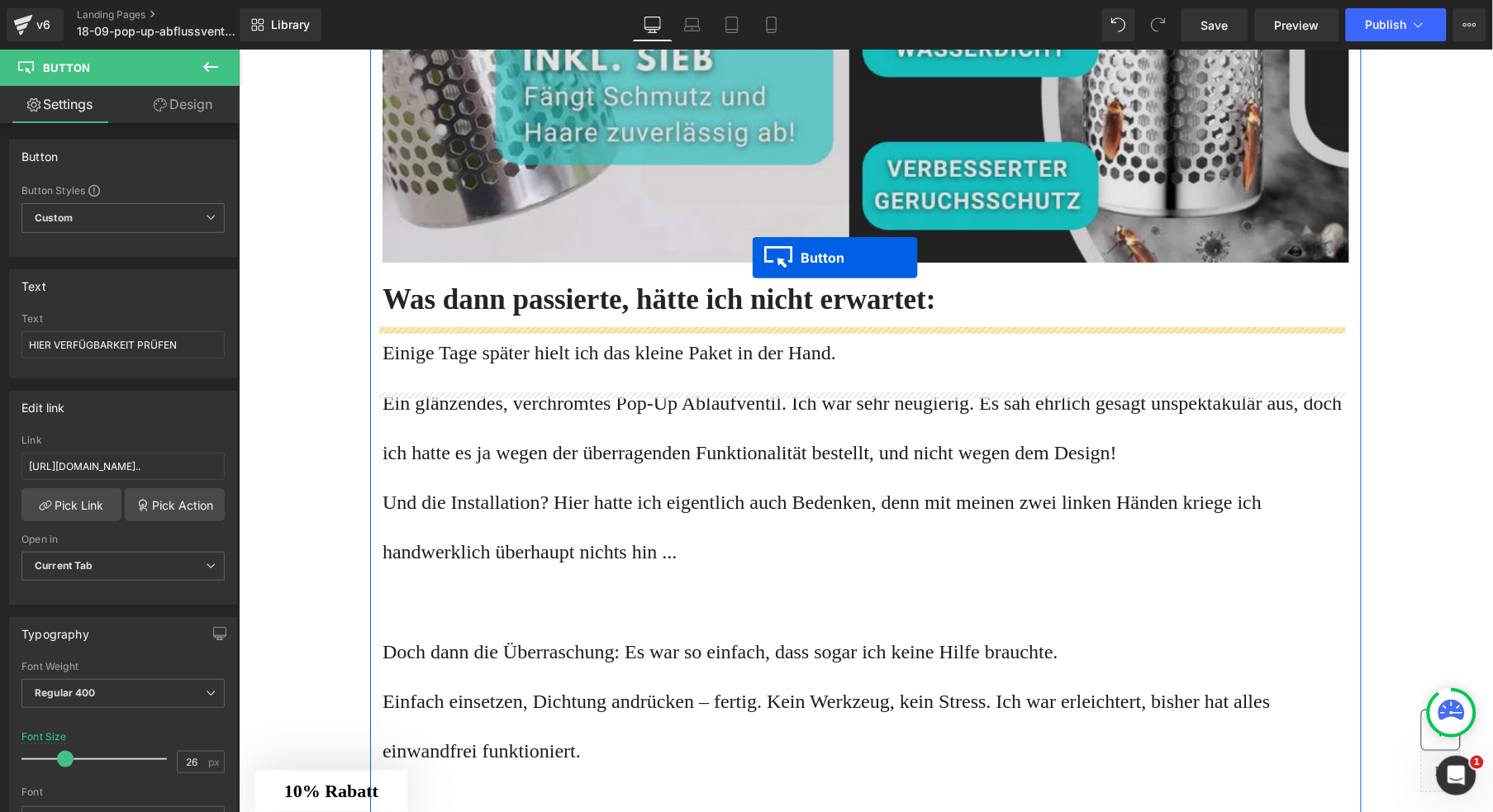
scroll to position [1108, 0]
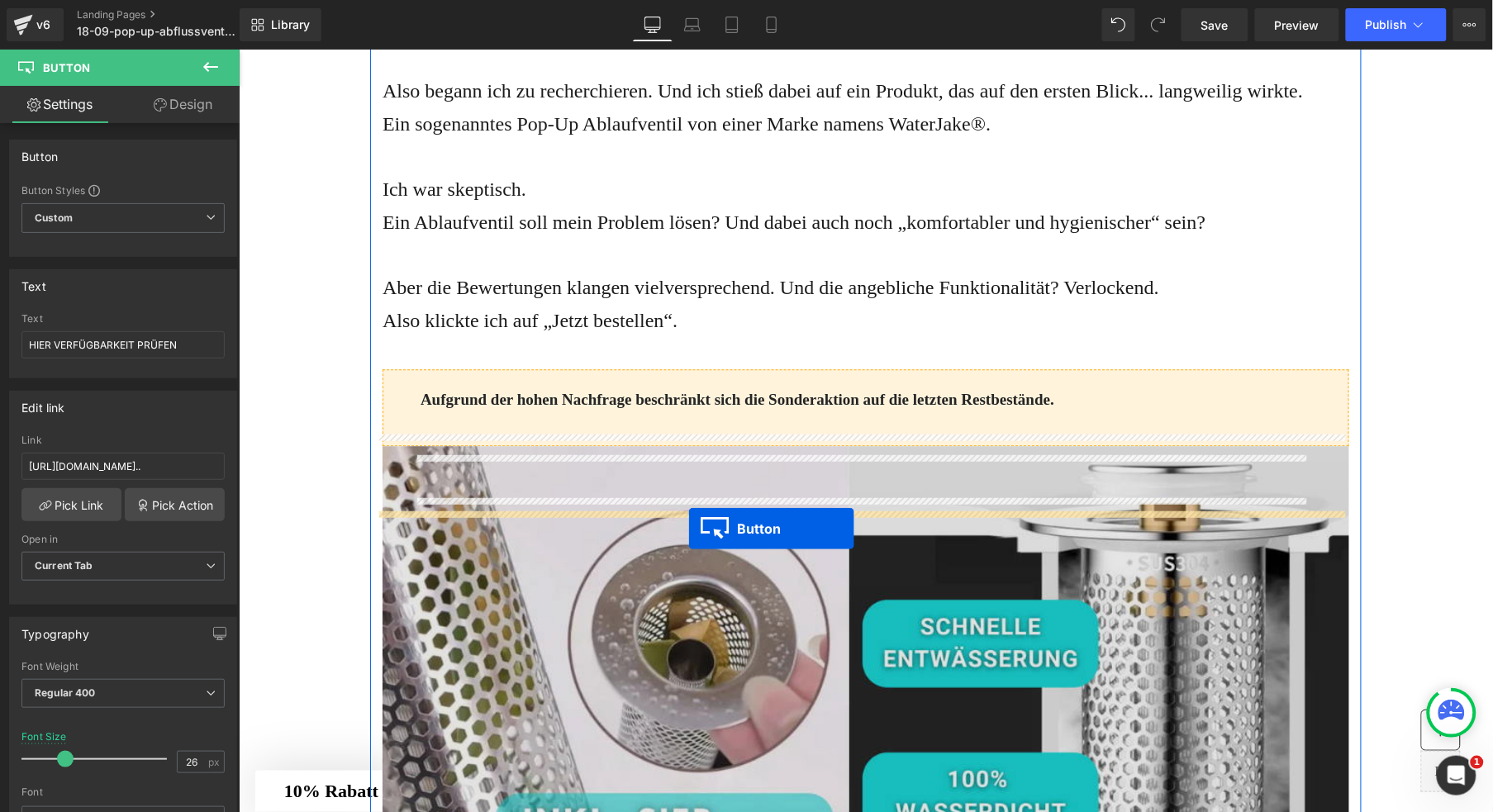
drag, startPoint x: 828, startPoint y: 690, endPoint x: 688, endPoint y: 528, distance: 214.1
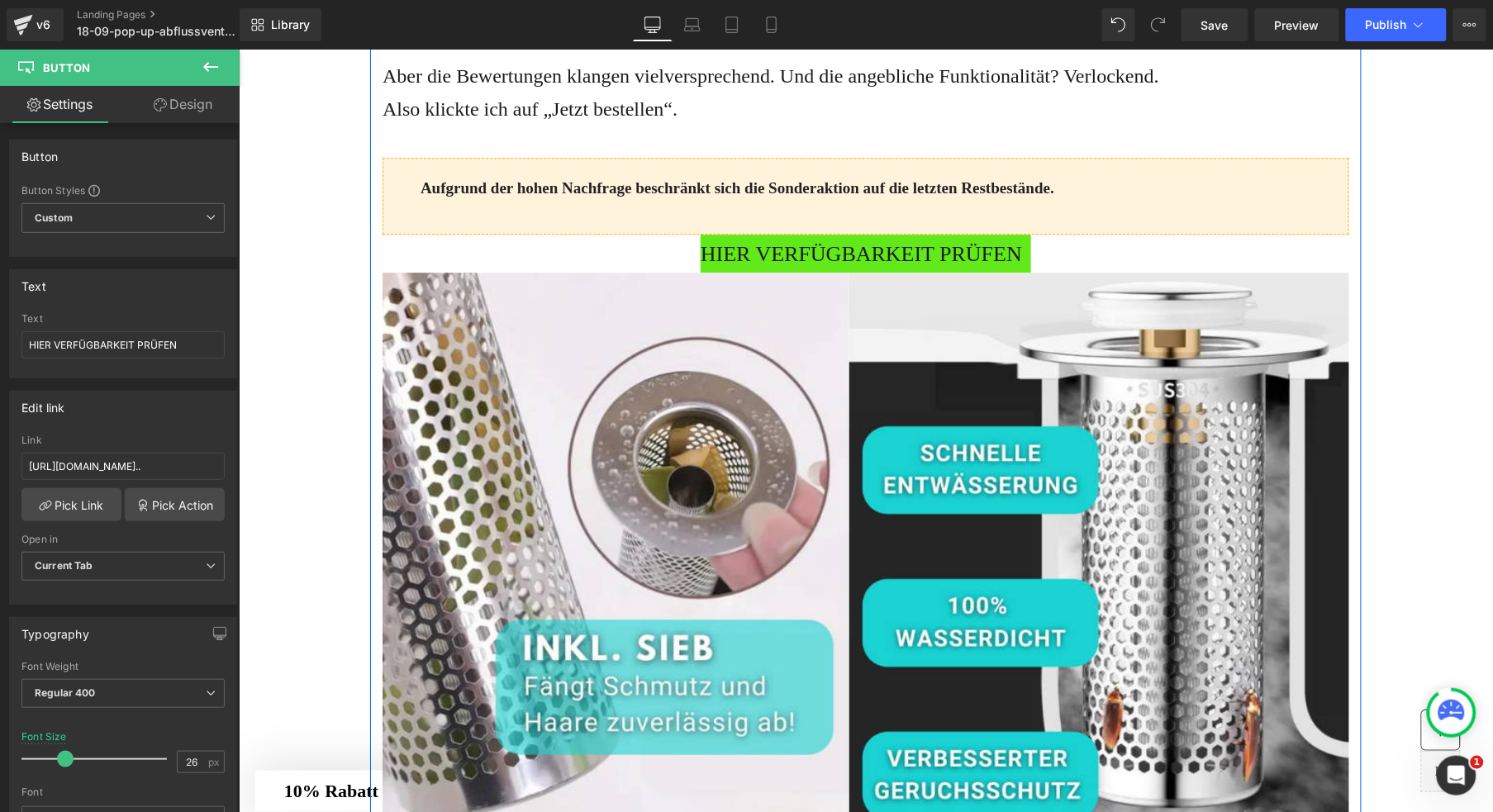
scroll to position [1309, 0]
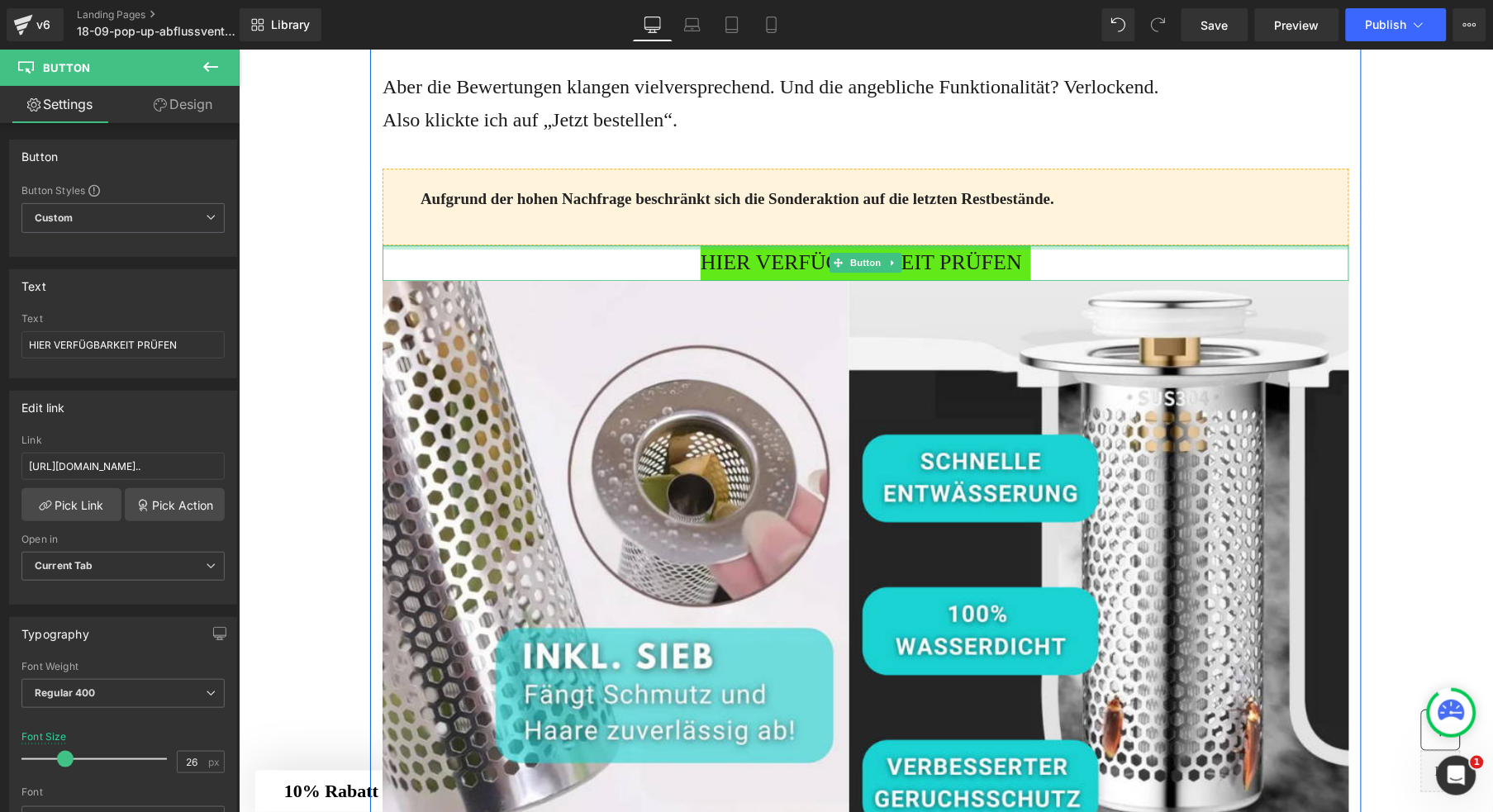
drag, startPoint x: 686, startPoint y: 312, endPoint x: 695, endPoint y: 305, distance: 11.4
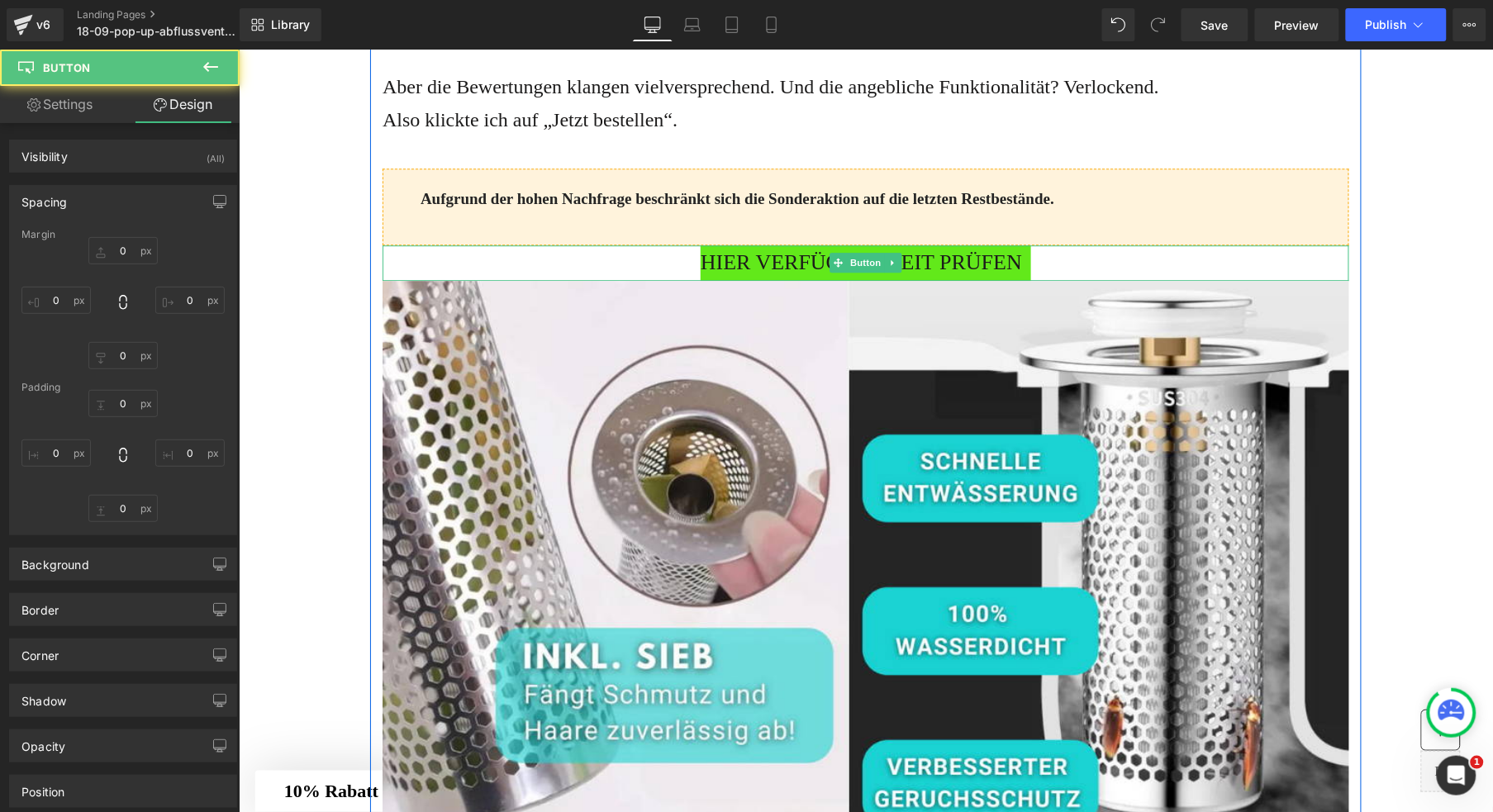
type input "0"
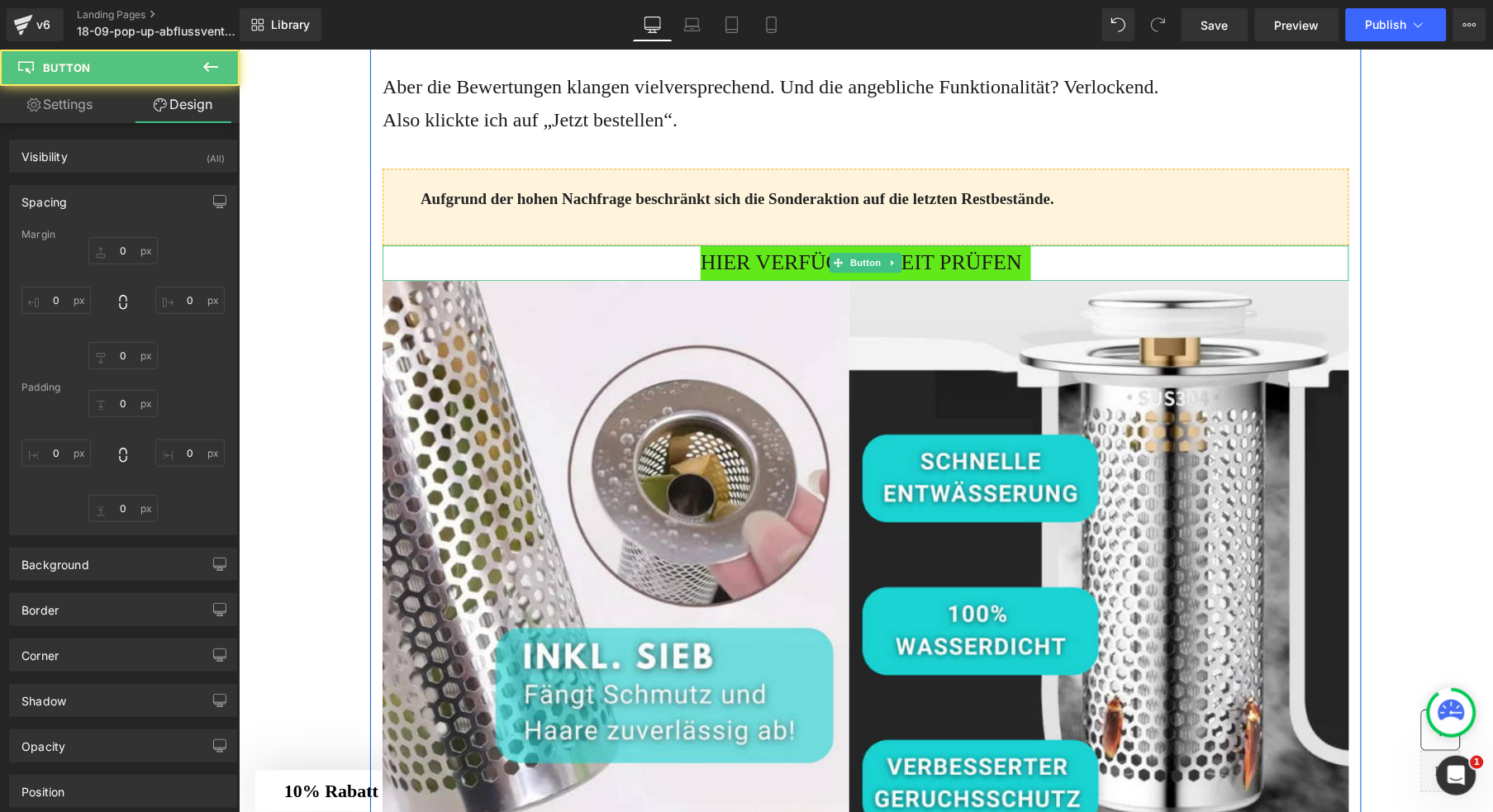
type input "0"
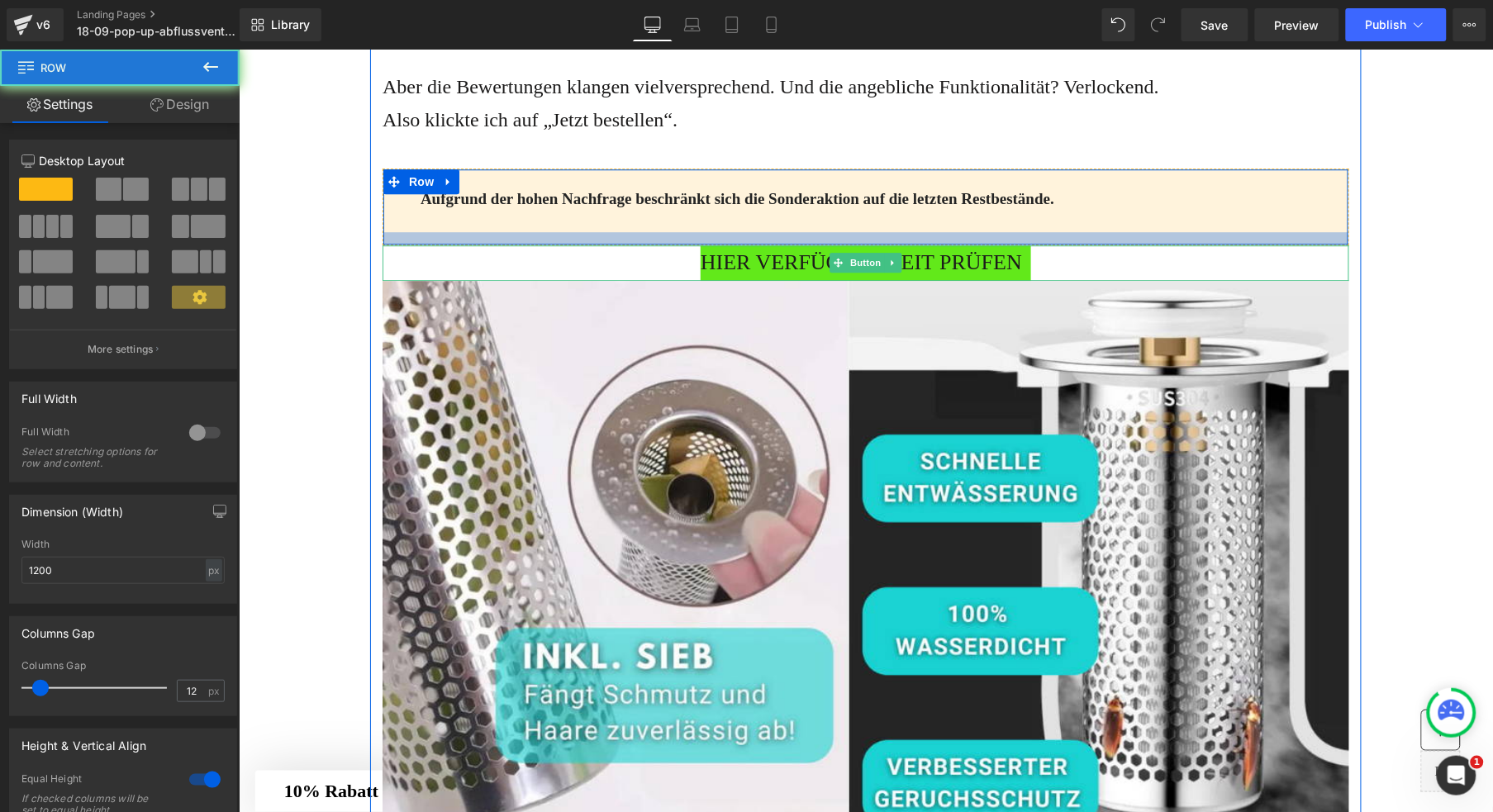
click at [678, 245] on div "Aufgrund der hohen Nachfrage beschränkt sich die Sonderaktion auf die letzten R…" at bounding box center [865, 206] width 967 height 77
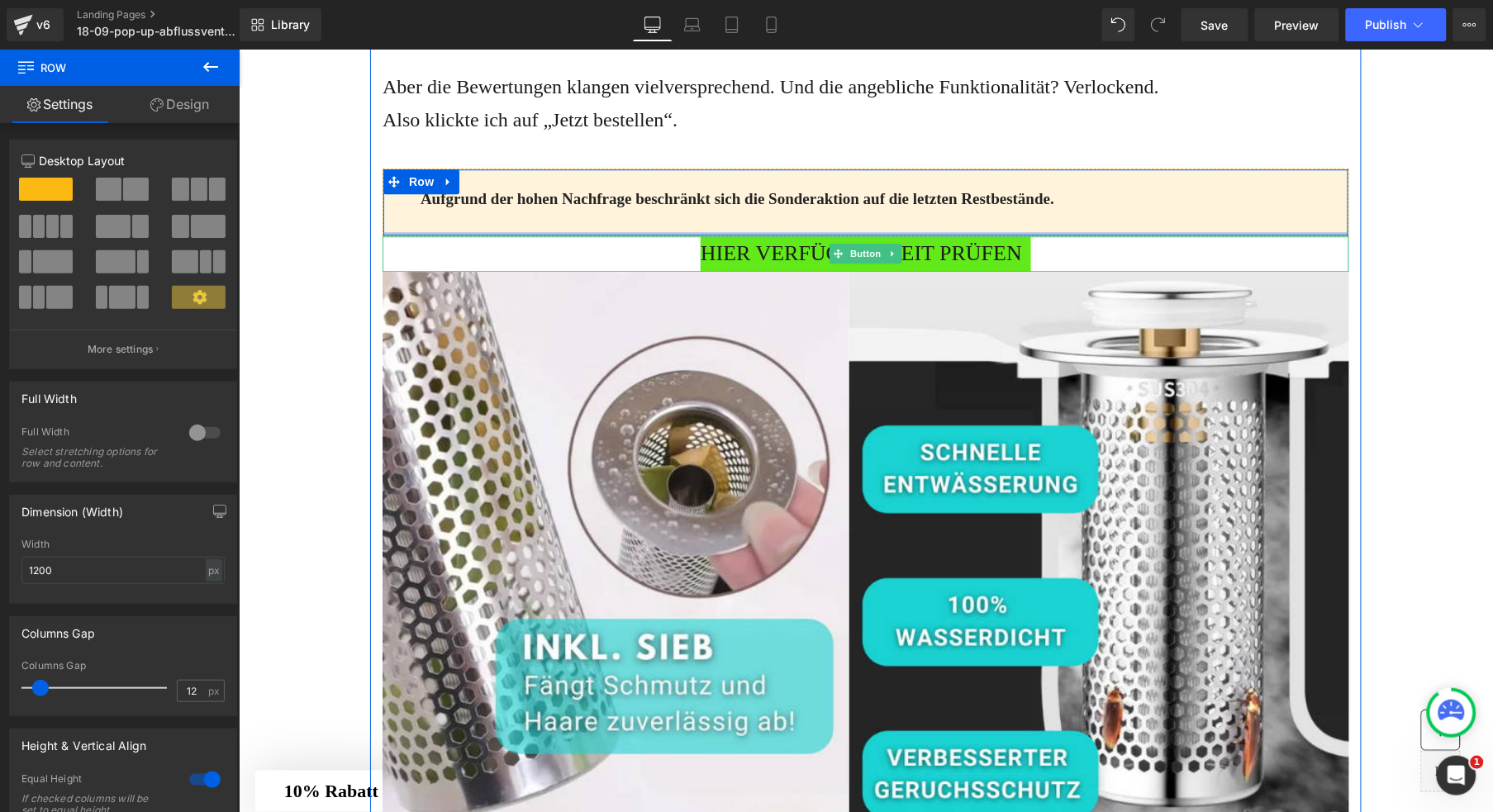
drag, startPoint x: 680, startPoint y: 307, endPoint x: 682, endPoint y: 294, distance: 13.2
click at [682, 234] on div at bounding box center [866, 233] width 966 height 4
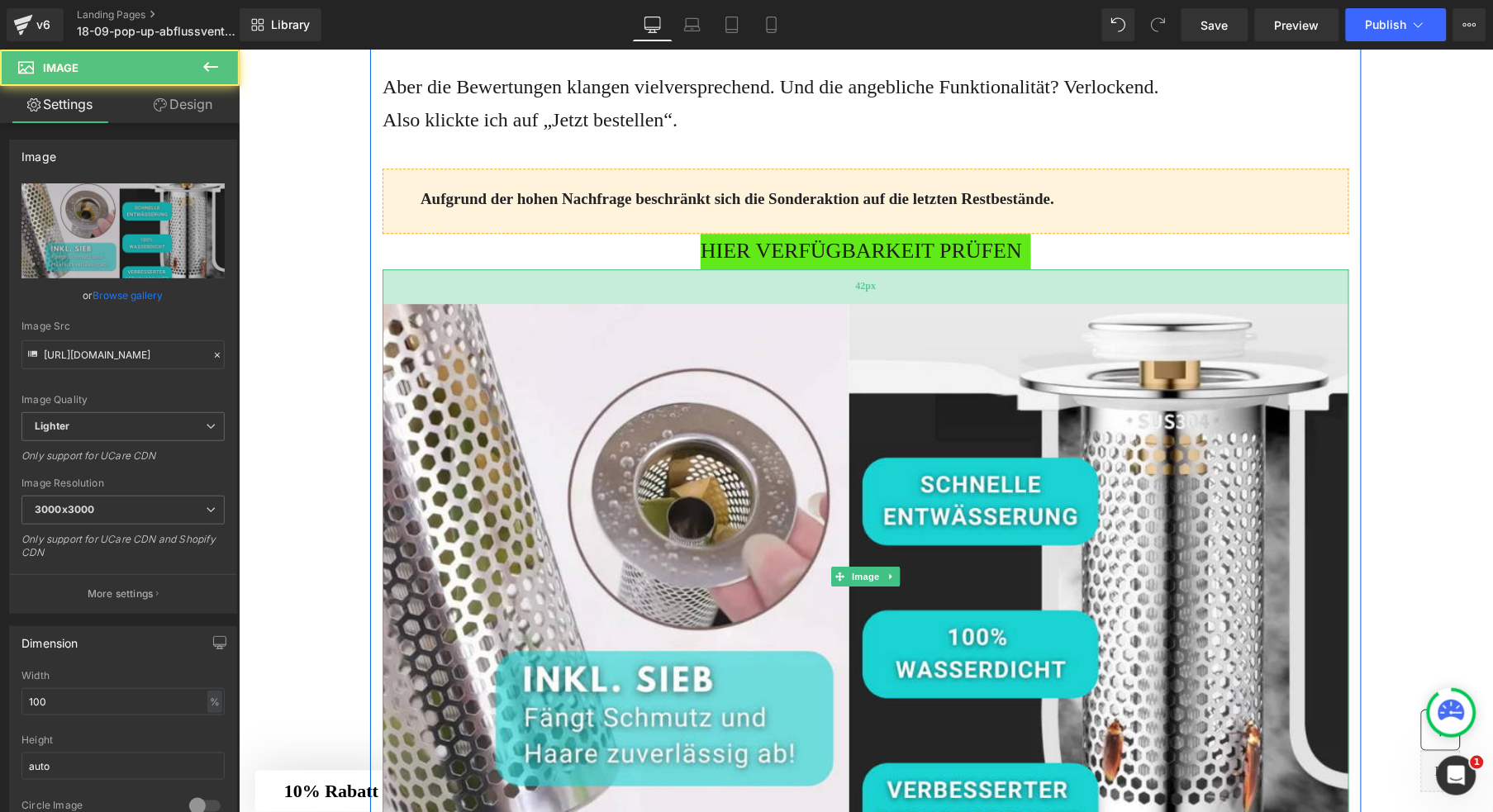
drag, startPoint x: 727, startPoint y: 369, endPoint x: 720, endPoint y: 403, distance: 34.7
click at [720, 303] on div "42px" at bounding box center [865, 285] width 967 height 35
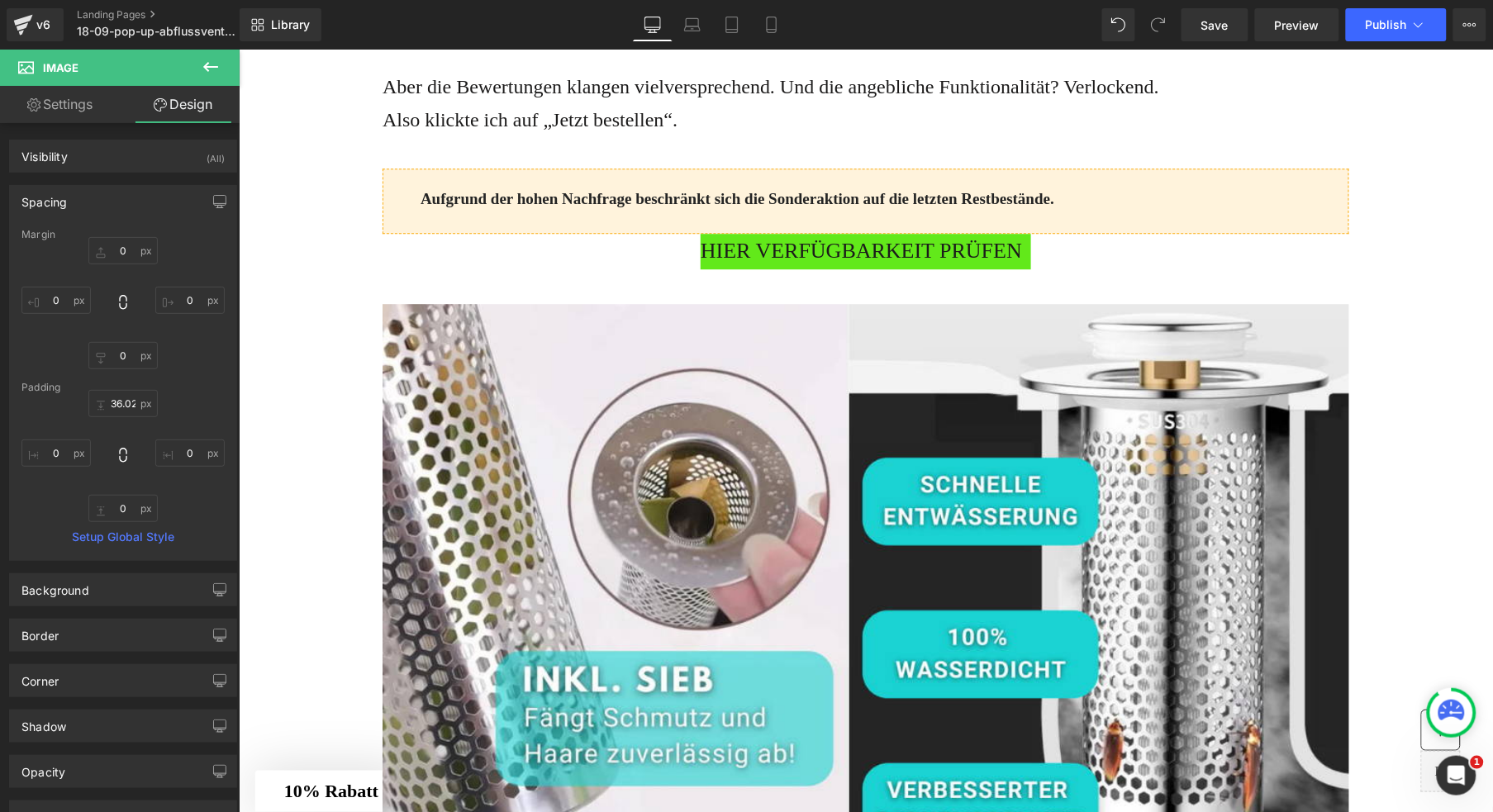
click at [197, 64] on button at bounding box center [210, 68] width 58 height 37
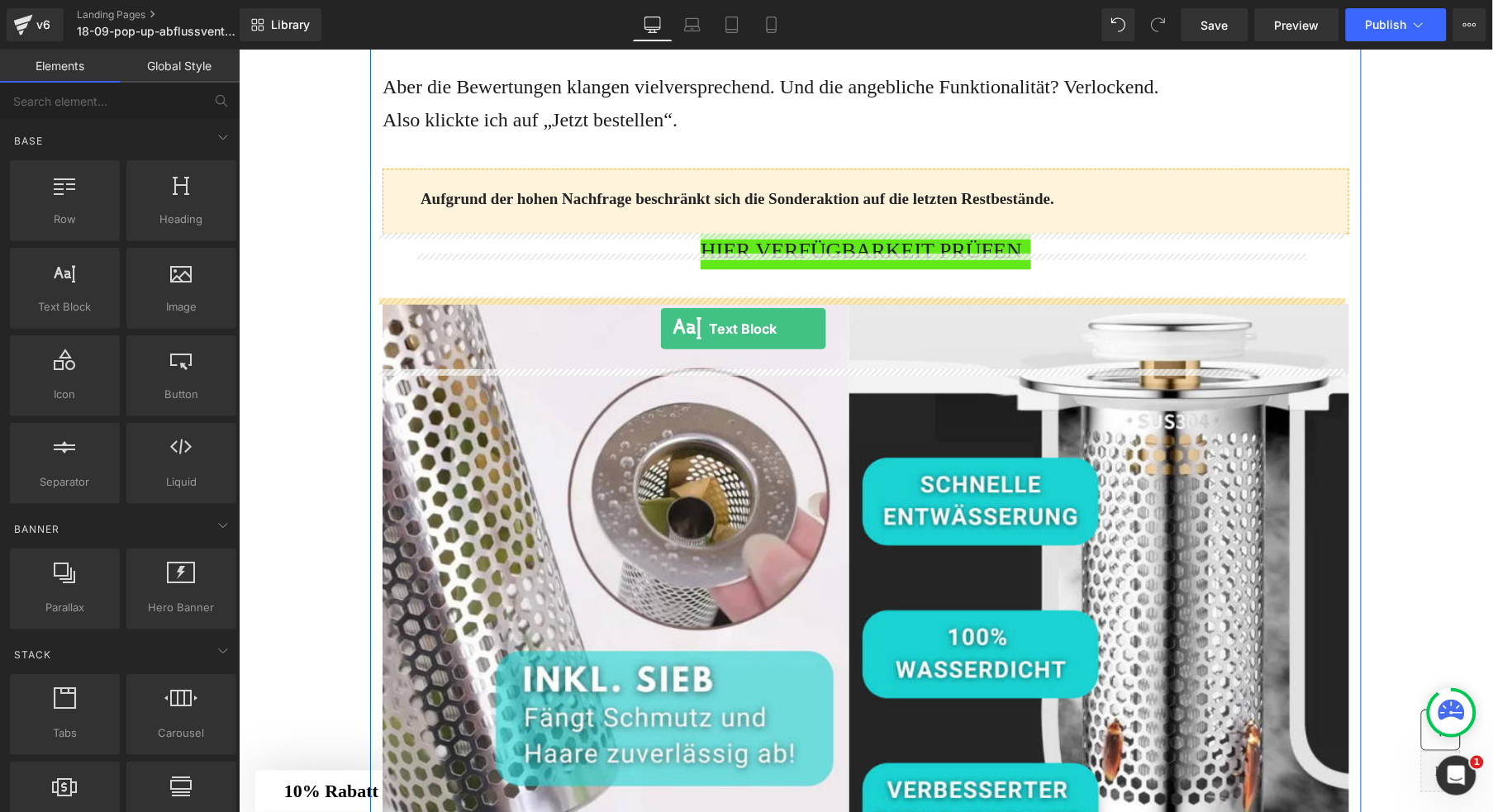
drag, startPoint x: 551, startPoint y: 394, endPoint x: 659, endPoint y: 328, distance: 126.6
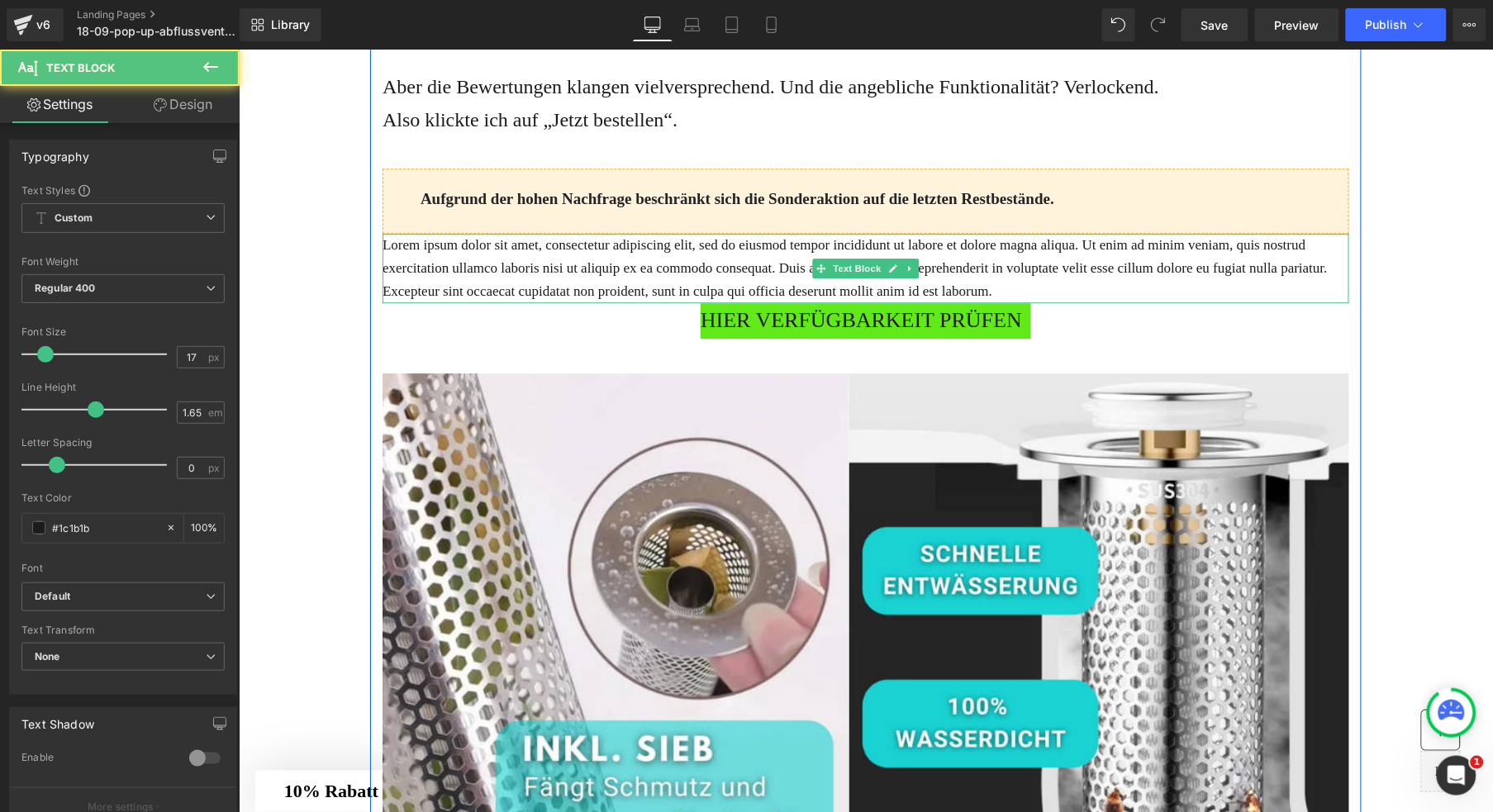
click at [652, 303] on p "Lorem ipsum dolor sit amet, consectetur adipiscing elit, sed do eiusmod tempor …" at bounding box center [865, 268] width 967 height 69
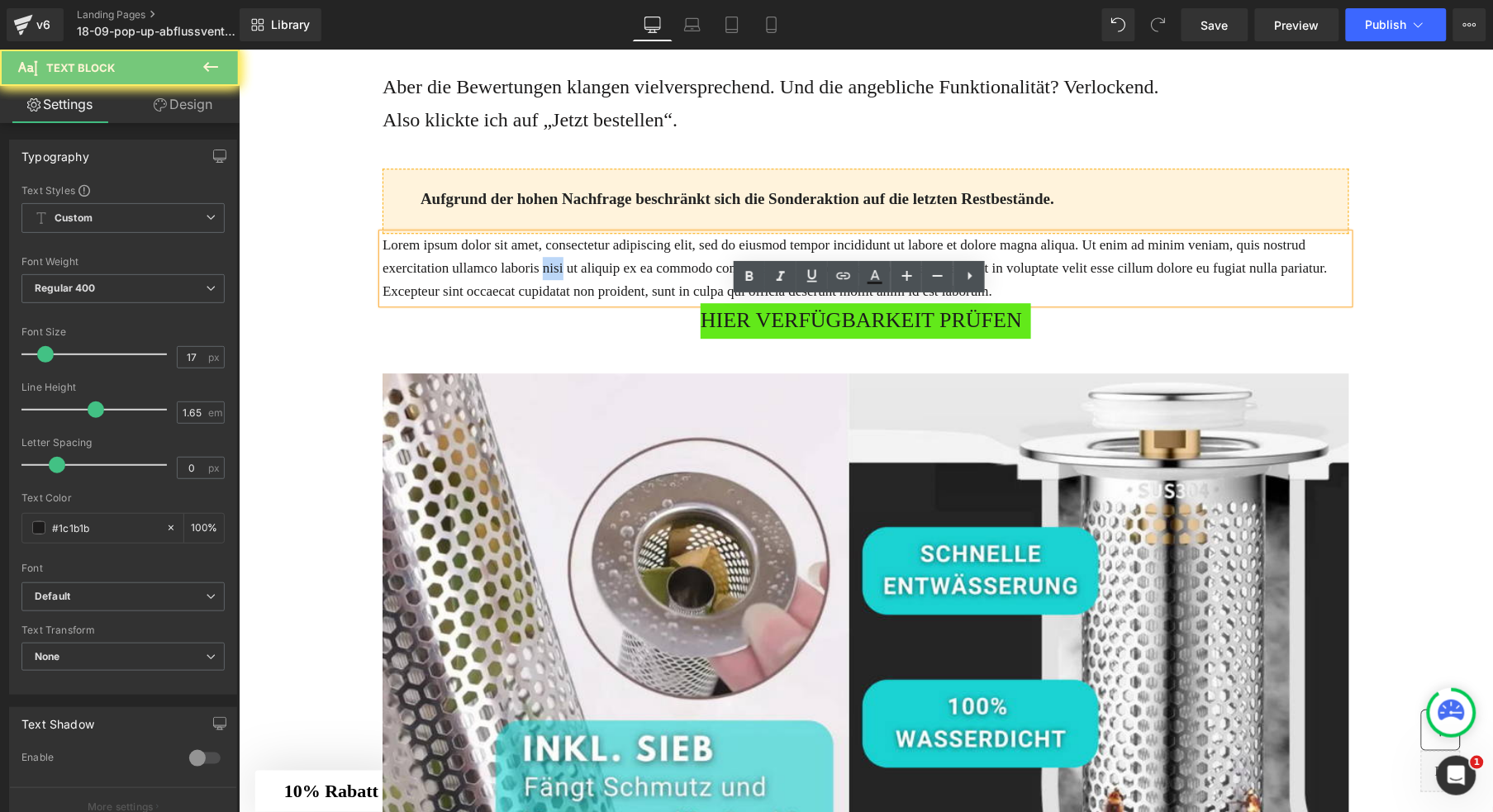
click at [652, 303] on p "Lorem ipsum dolor sit amet, consectetur adipiscing elit, sed do eiusmod tempor …" at bounding box center [865, 268] width 967 height 69
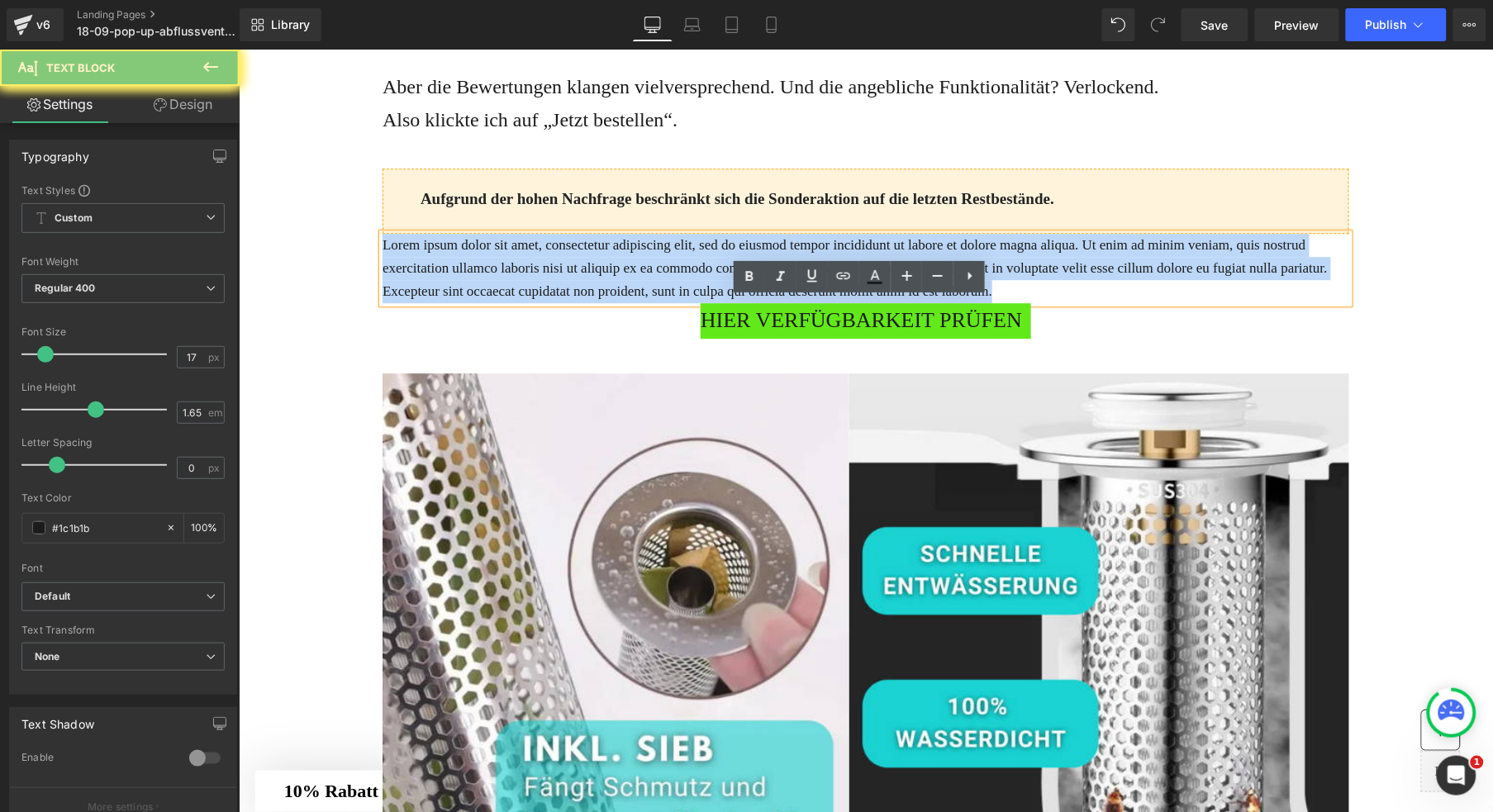
click at [652, 303] on p "Lorem ipsum dolor sit amet, consectetur adipiscing elit, sed do eiusmod tempor …" at bounding box center [865, 268] width 967 height 69
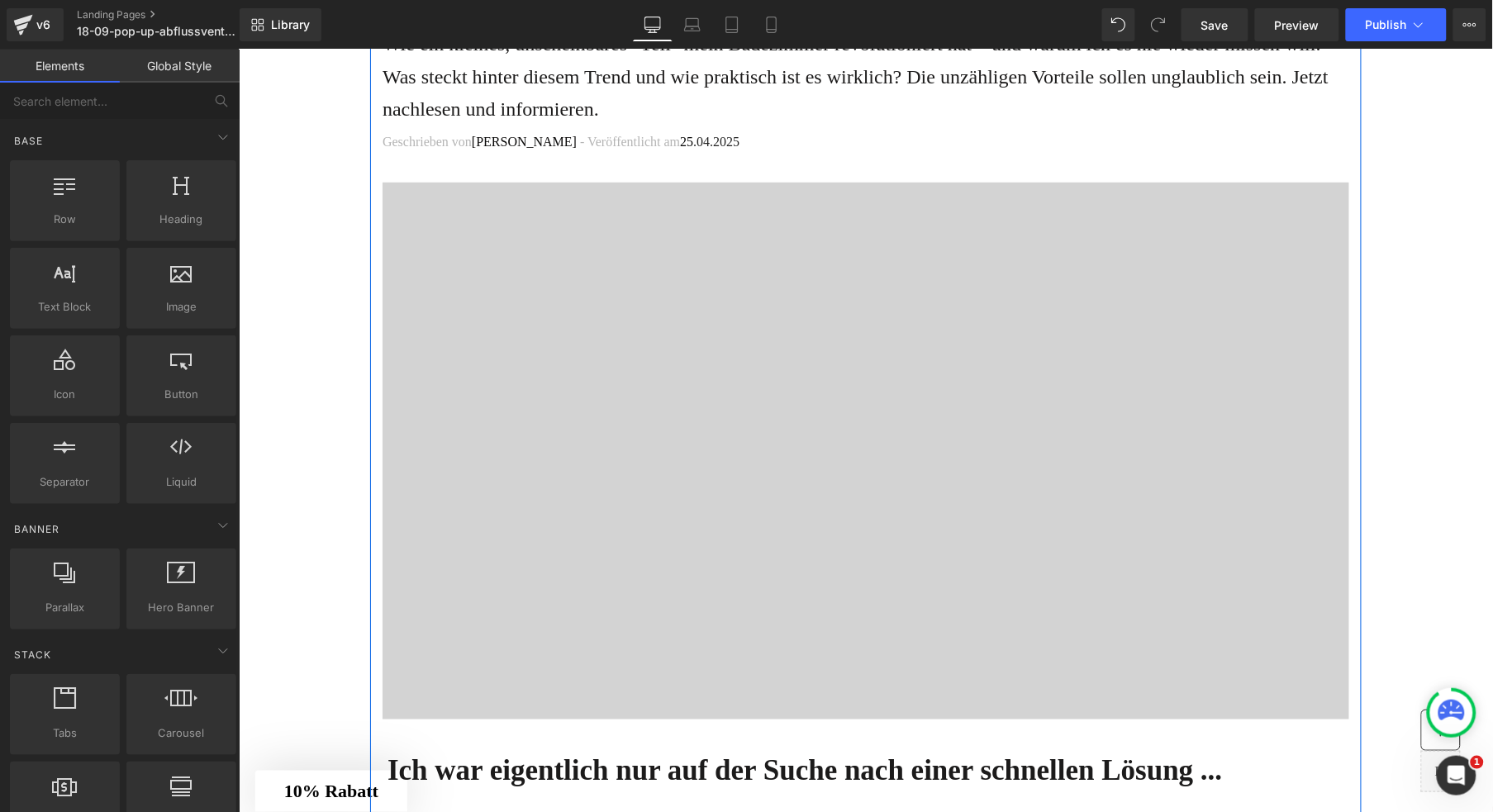
scroll to position [37, 0]
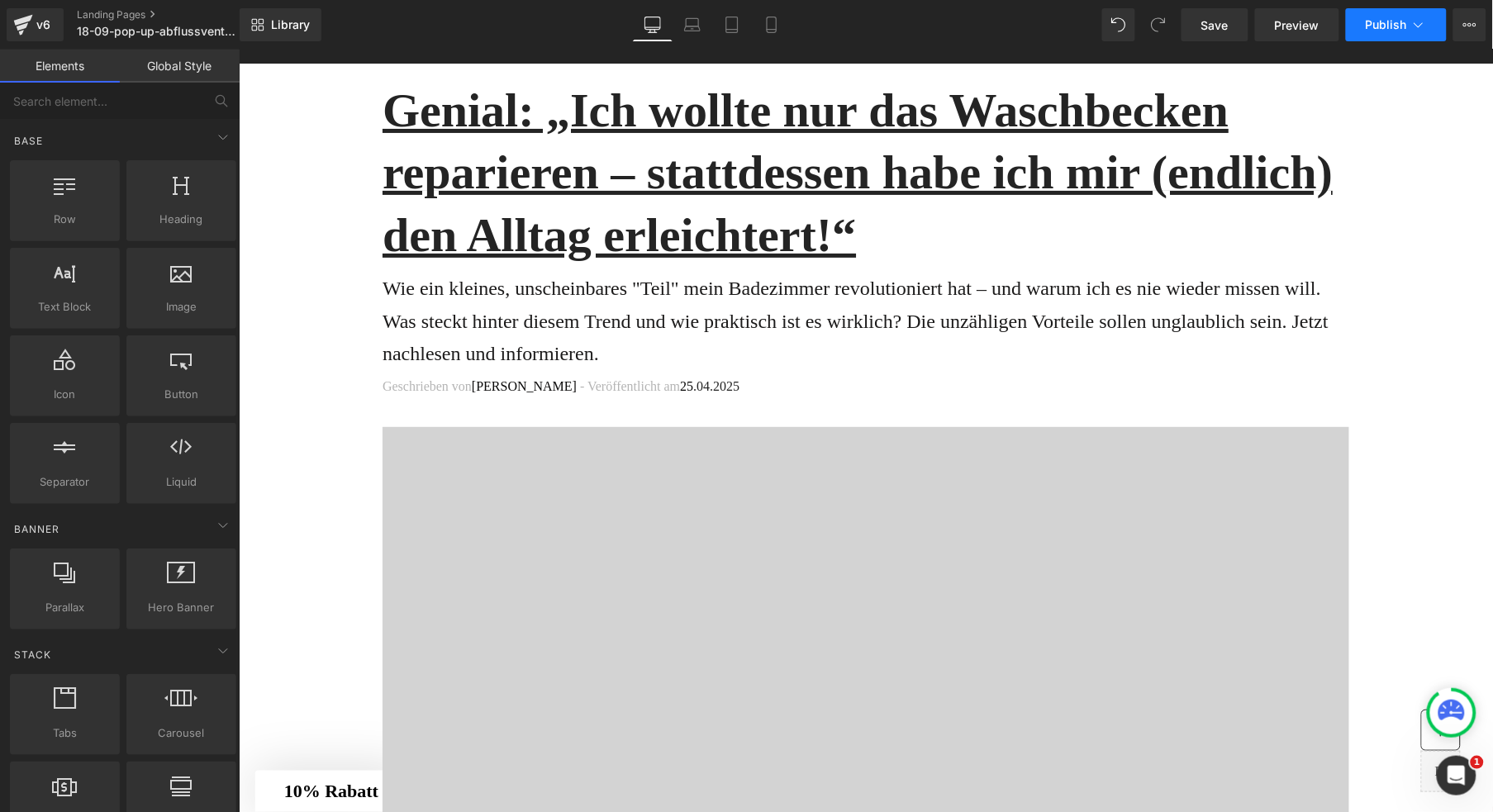
click at [1375, 18] on span "Publish" at bounding box center [1386, 24] width 41 height 13
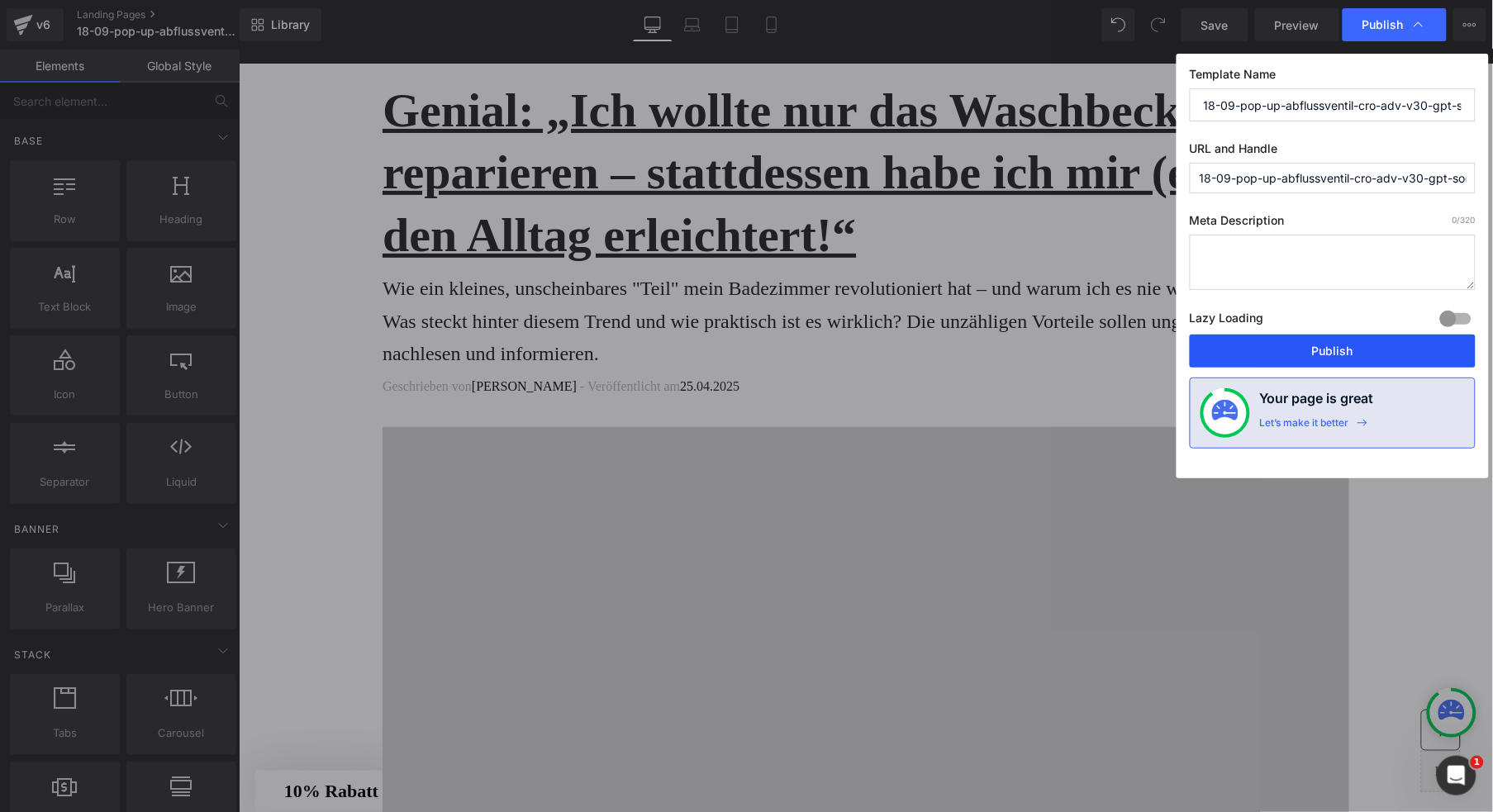
click at [1246, 353] on button "Publish" at bounding box center [1333, 351] width 286 height 33
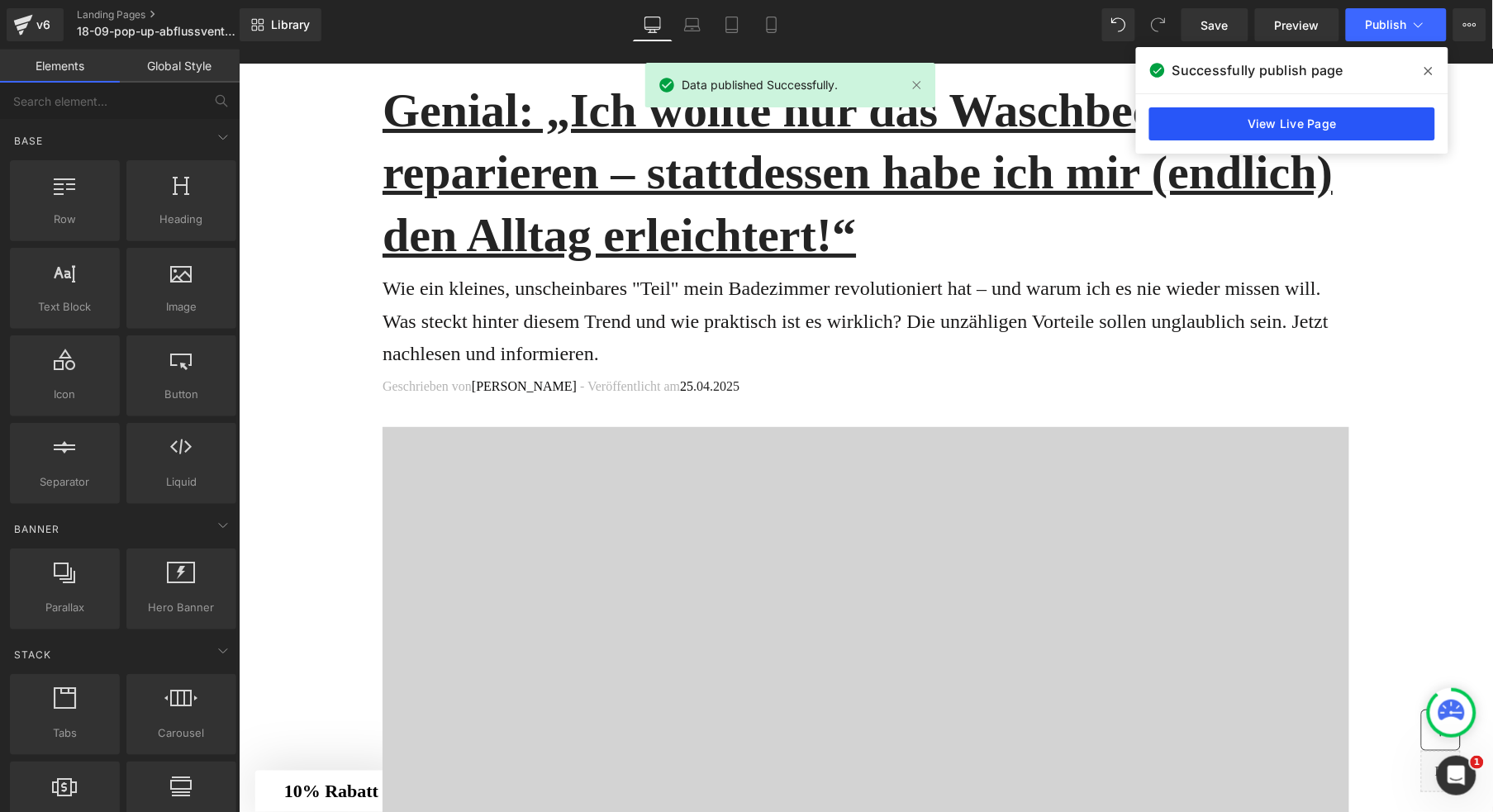
click at [1229, 118] on link "View Live Page" at bounding box center [1292, 124] width 286 height 33
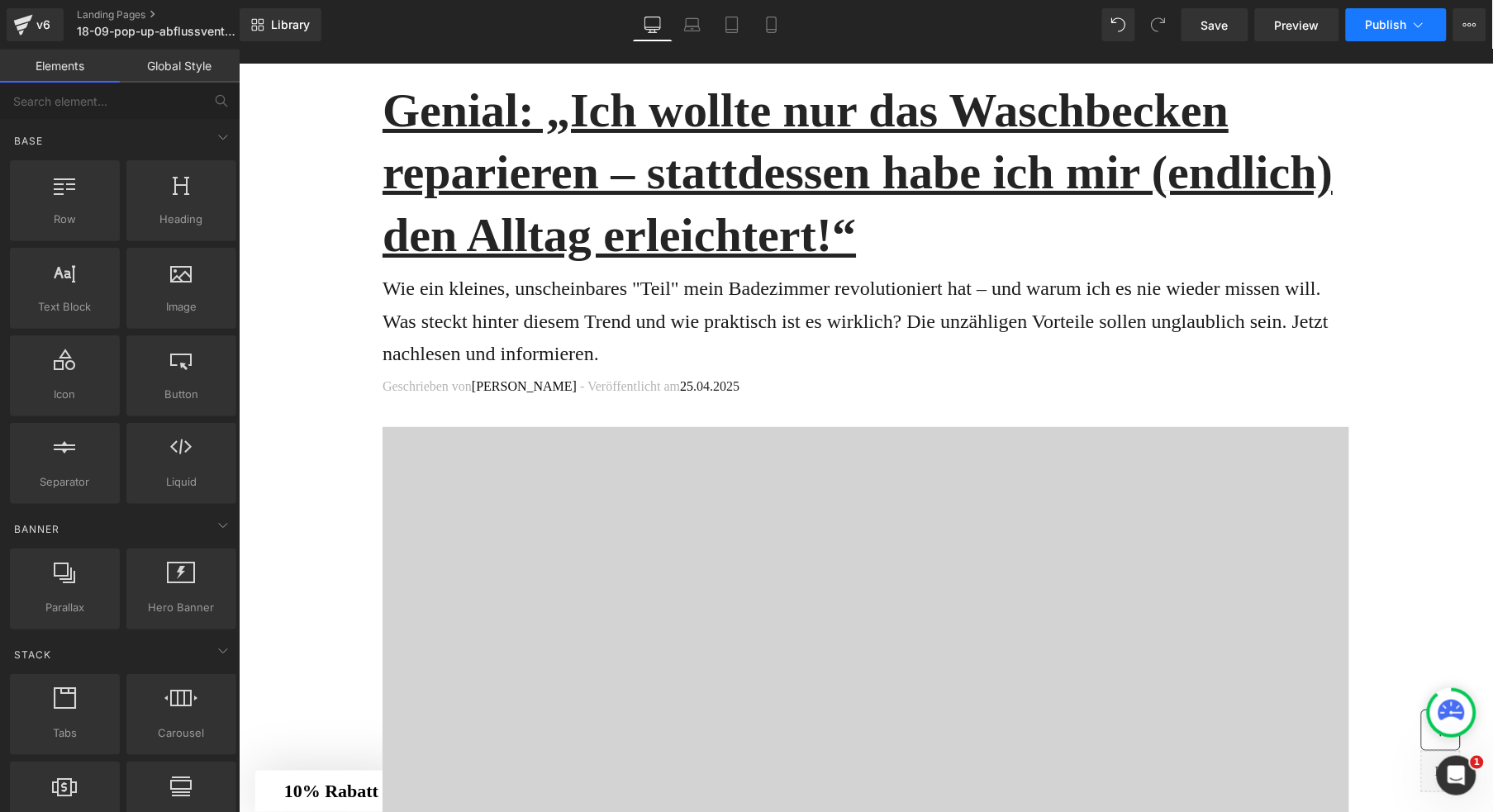
click at [1381, 29] on span "Publish" at bounding box center [1386, 24] width 41 height 13
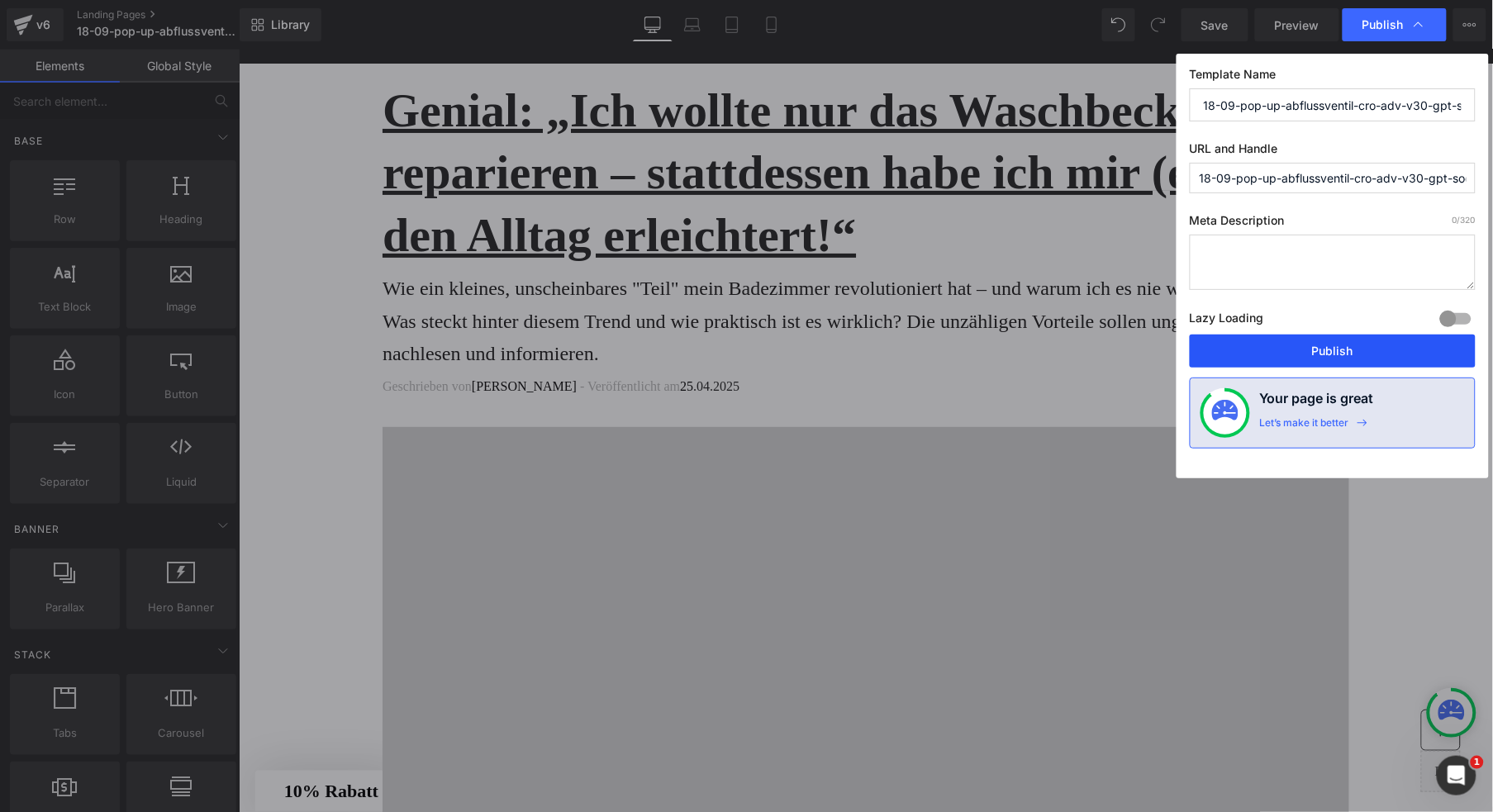
click at [1330, 362] on button "Publish" at bounding box center [1333, 351] width 286 height 33
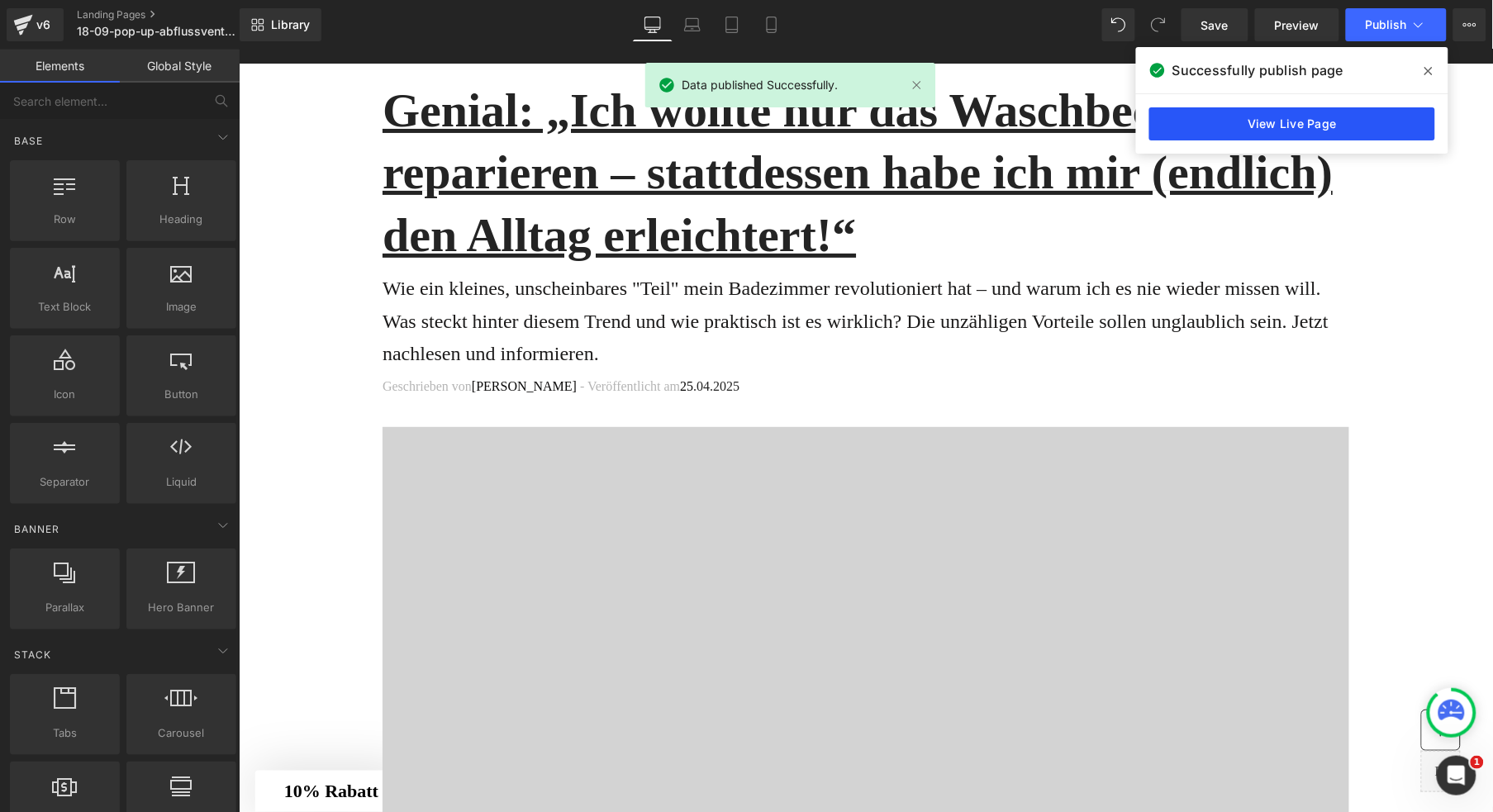
click at [1294, 126] on link "View Live Page" at bounding box center [1292, 124] width 286 height 33
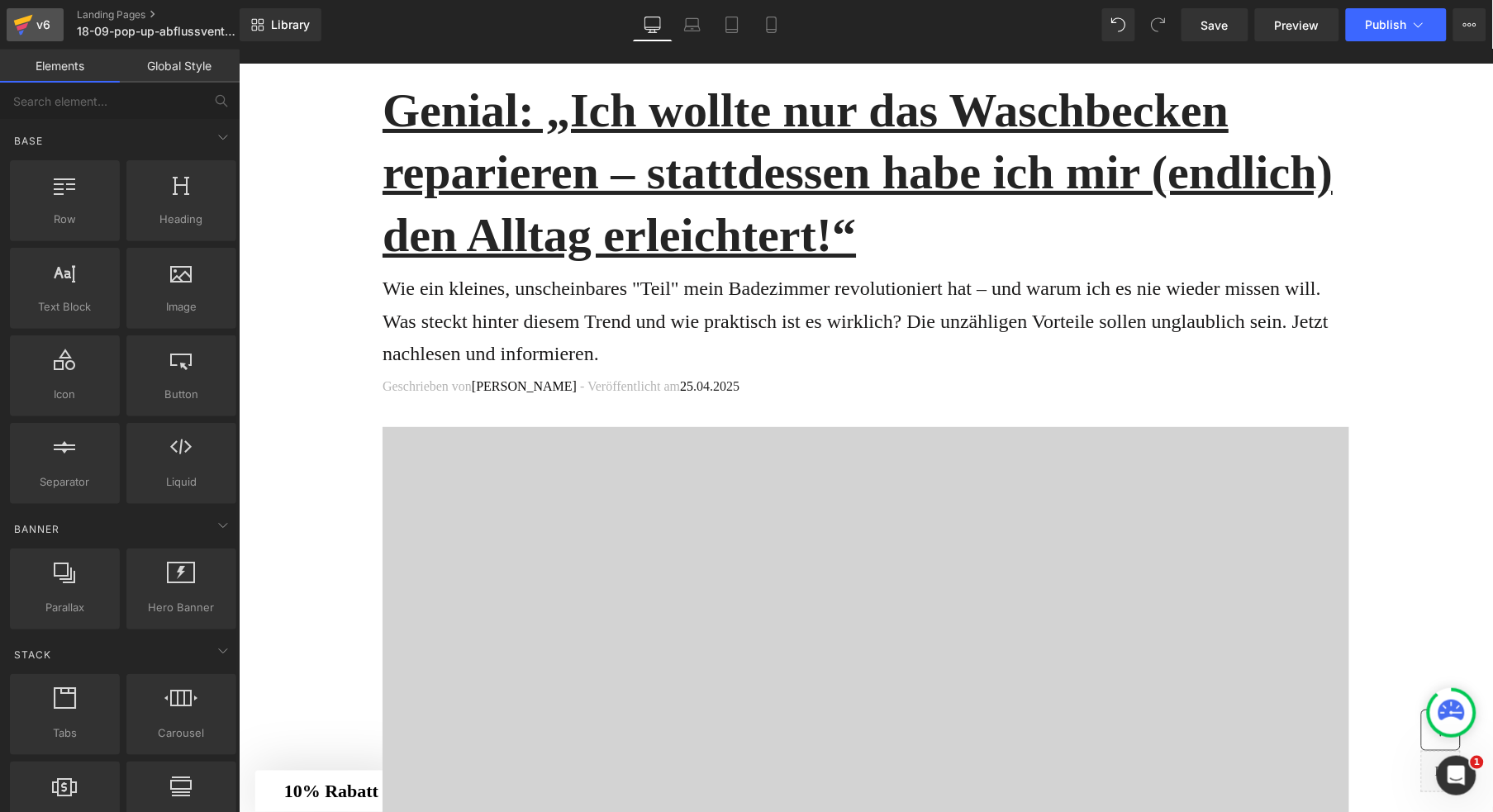
click at [42, 22] on div "v6" at bounding box center [43, 25] width 20 height 21
